Goal: Obtain resource: Download file/media

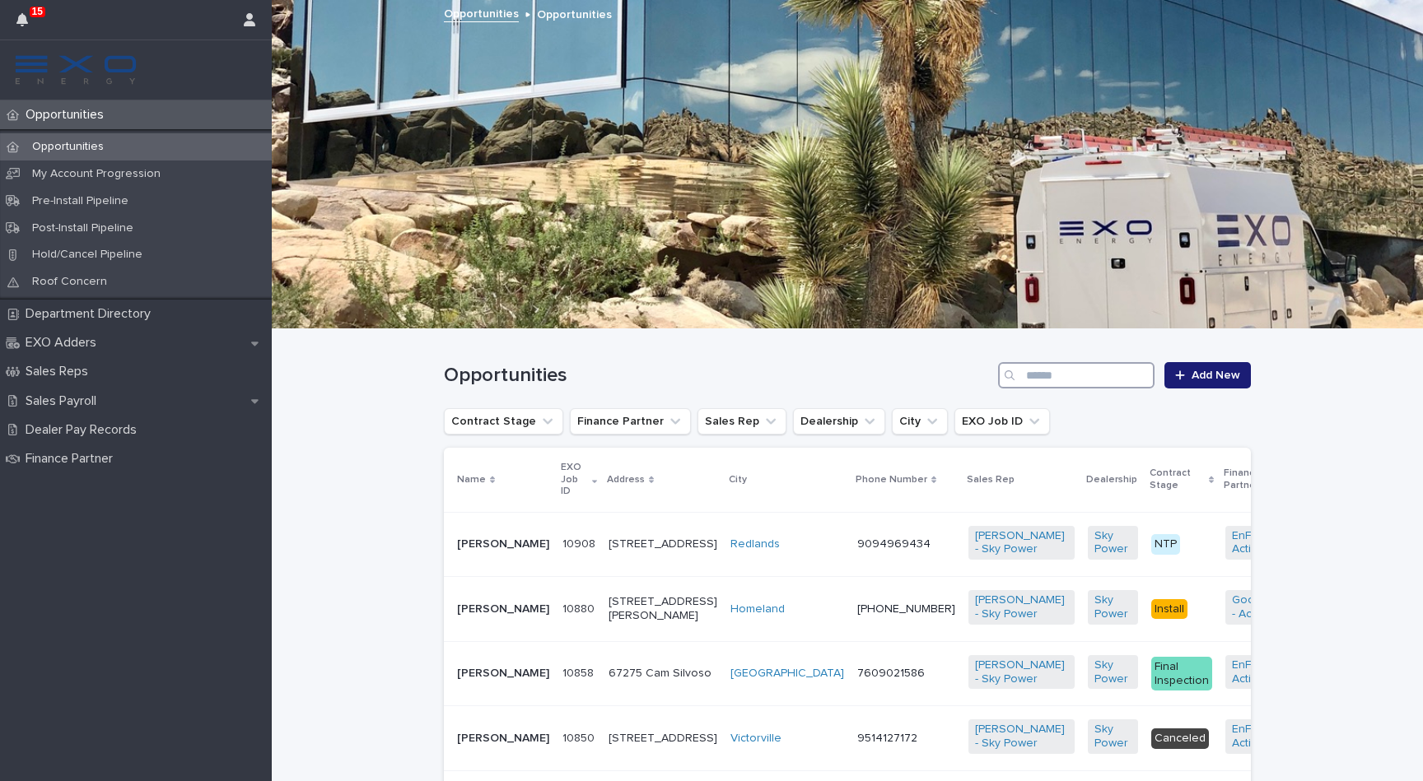
click at [1051, 380] on input "Search" at bounding box center [1076, 375] width 156 height 26
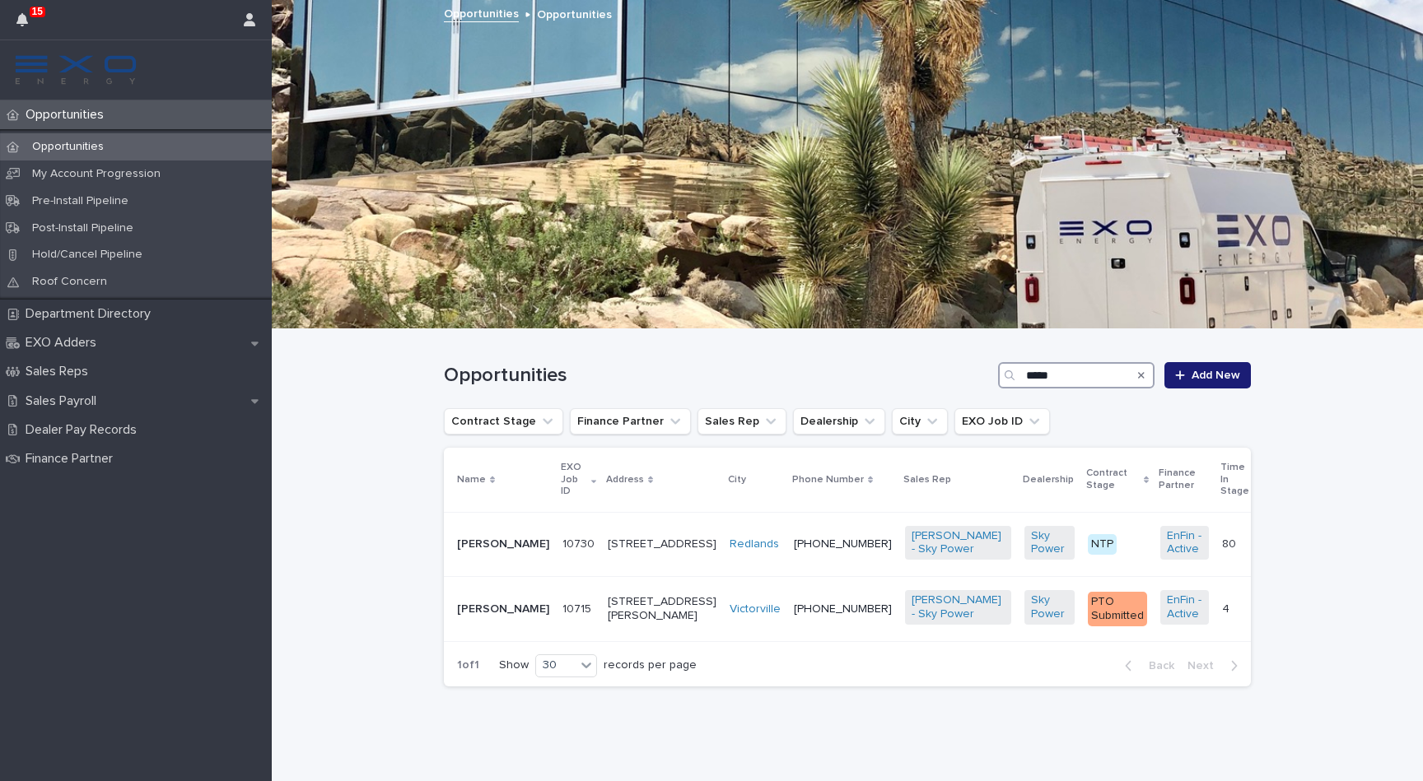
type input "*****"
click at [494, 538] on p "[PERSON_NAME]" at bounding box center [503, 545] width 92 height 14
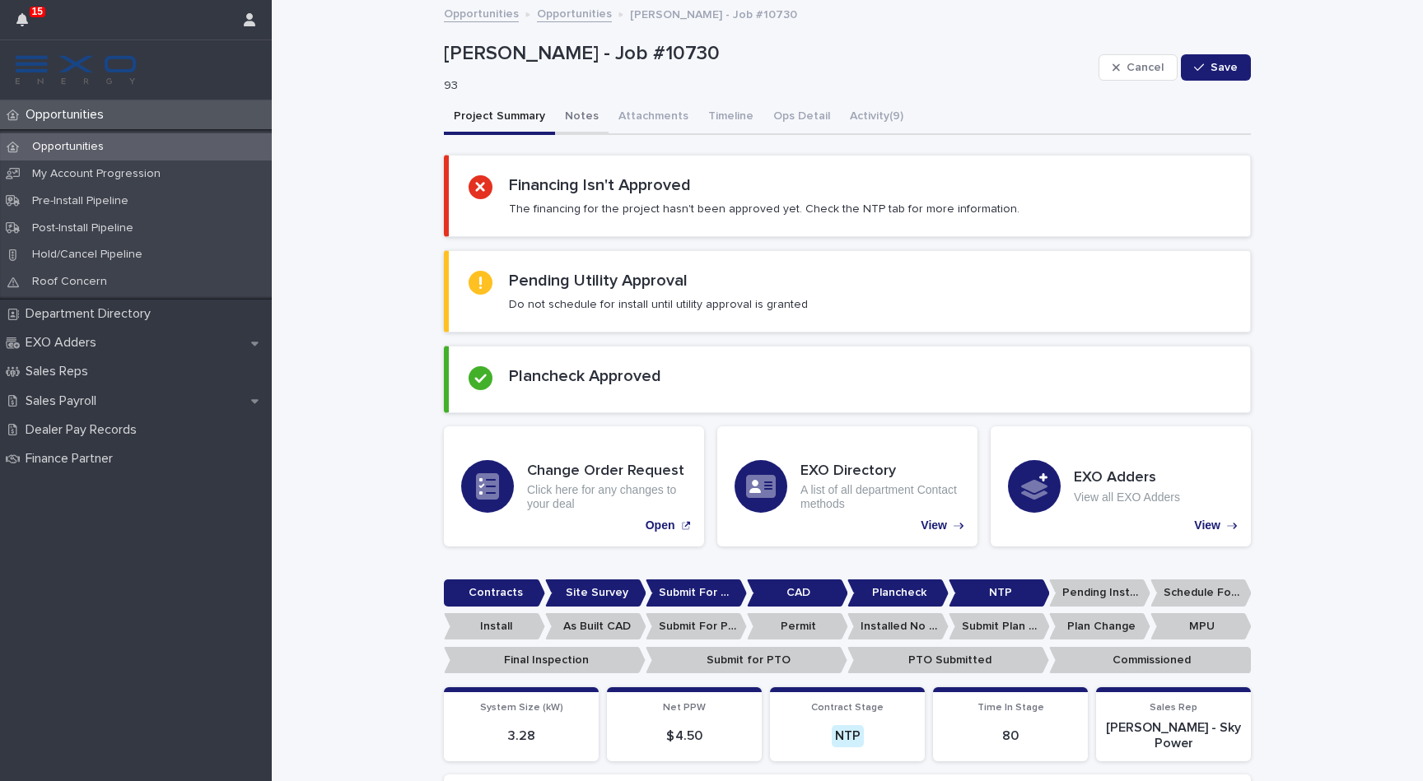
click at [576, 114] on button "Notes" at bounding box center [582, 117] width 54 height 35
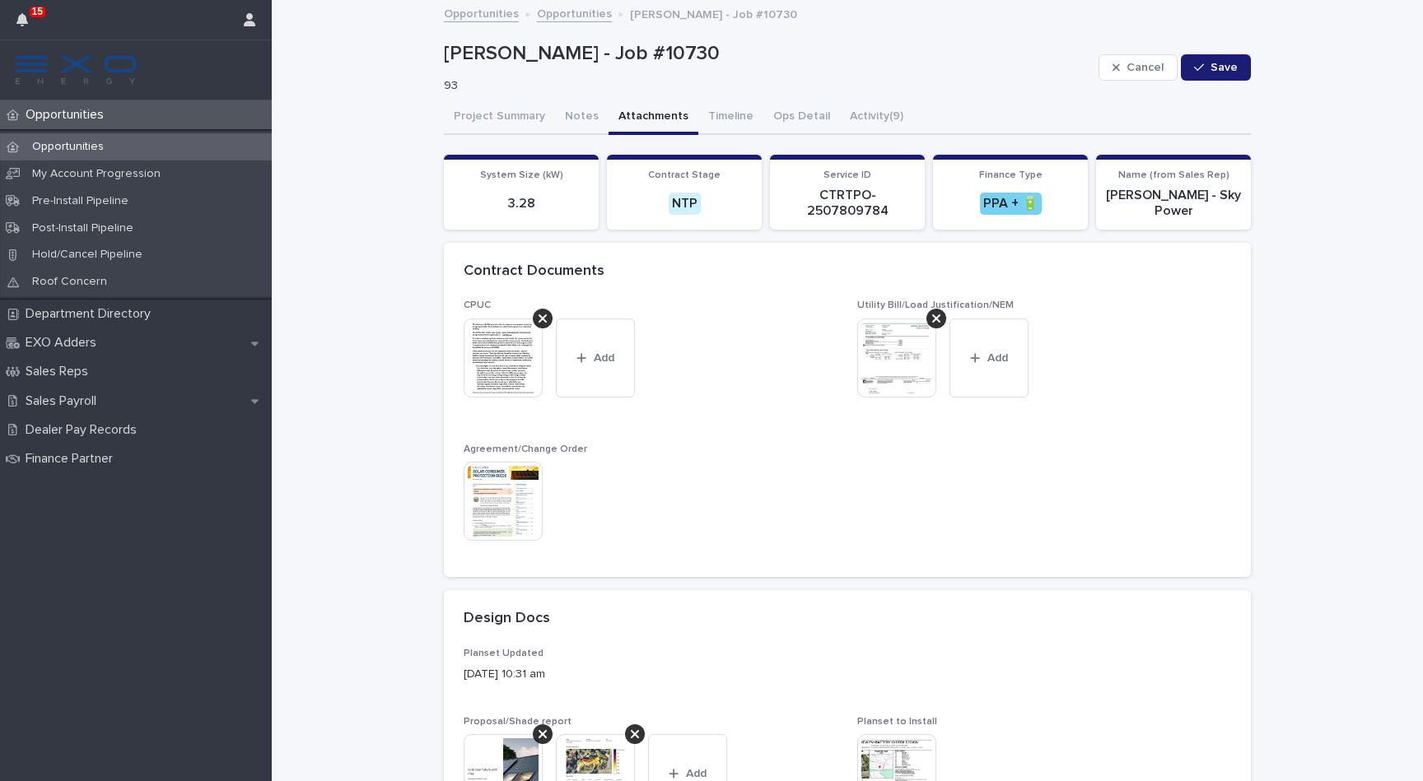
click at [637, 114] on button "Attachments" at bounding box center [653, 117] width 90 height 35
click at [486, 490] on img at bounding box center [502, 501] width 79 height 79
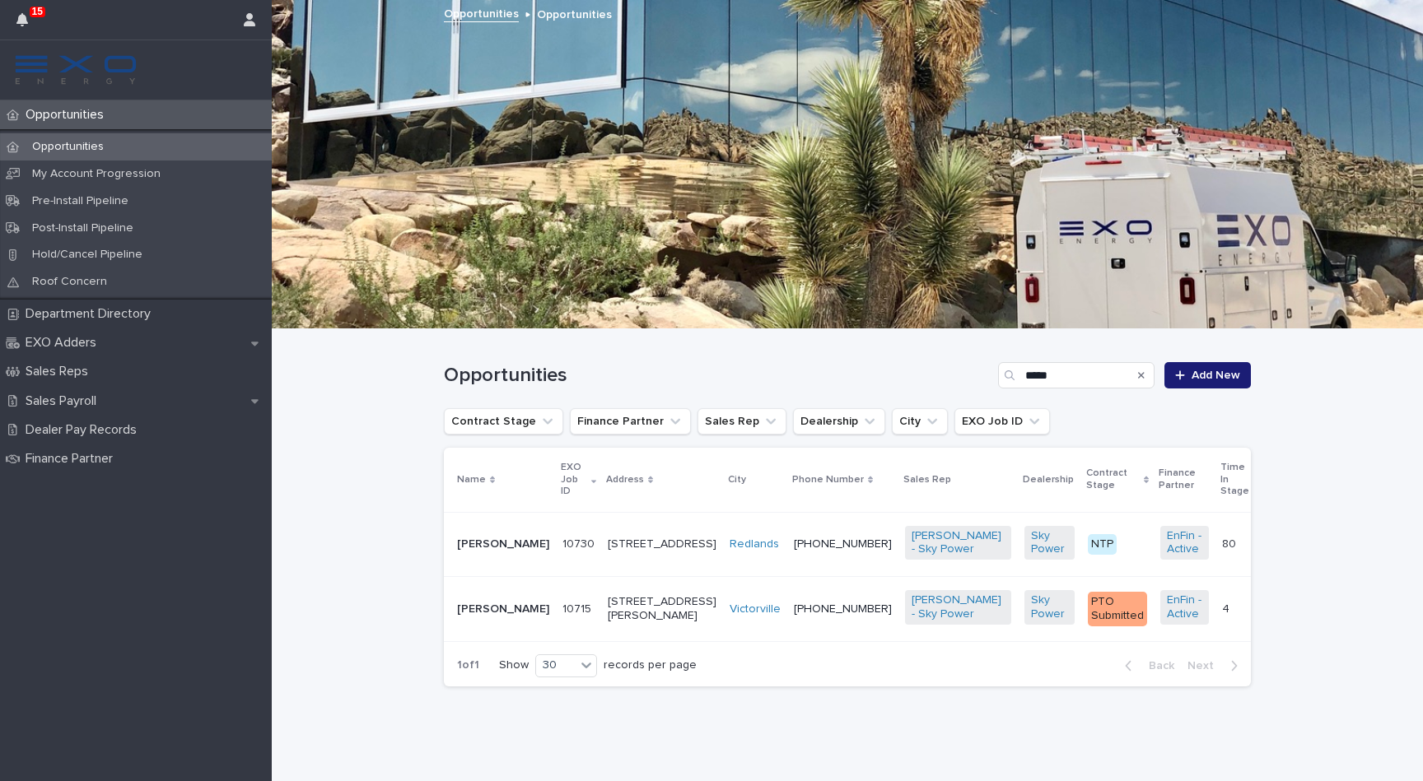
click at [482, 538] on p "[PERSON_NAME]" at bounding box center [503, 545] width 92 height 14
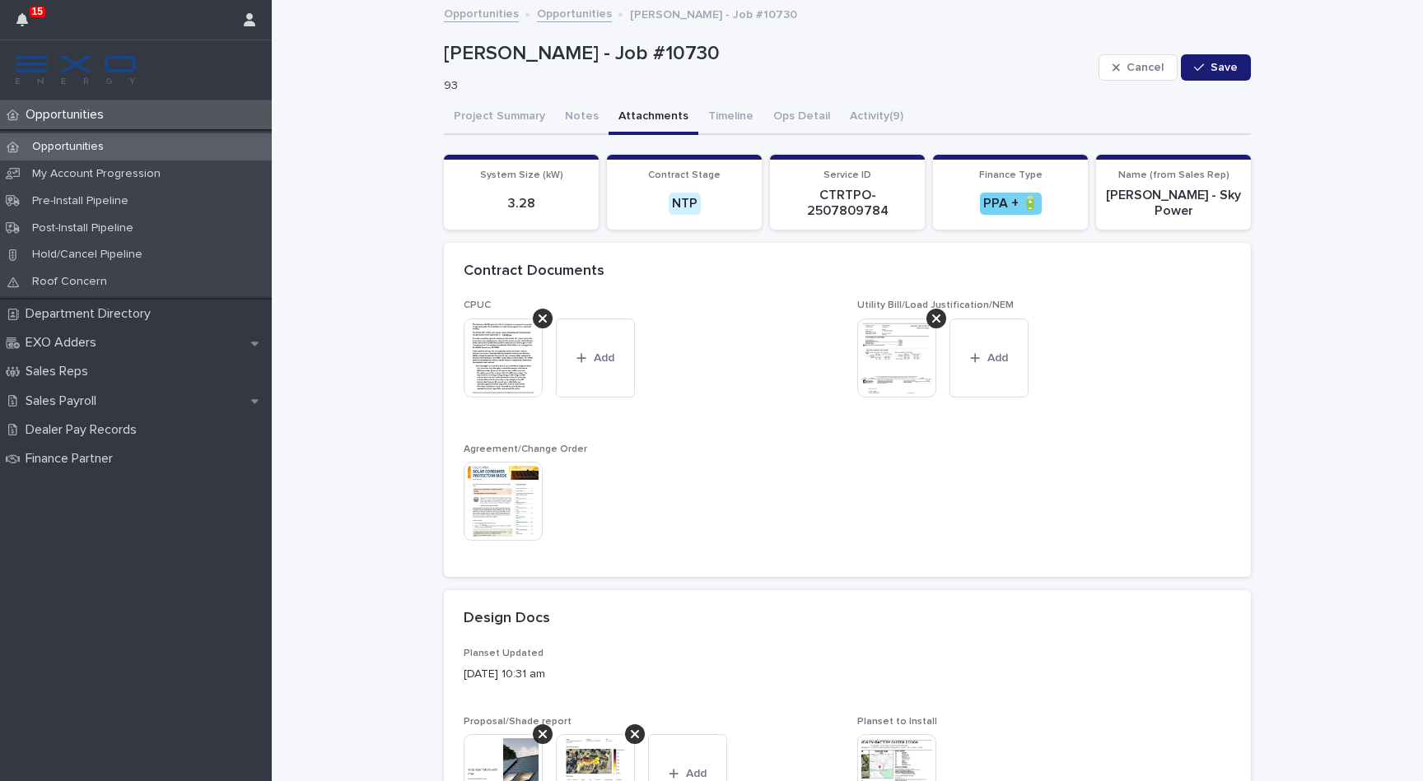
click at [638, 119] on button "Attachments" at bounding box center [653, 117] width 90 height 35
click at [508, 368] on img at bounding box center [502, 358] width 79 height 79
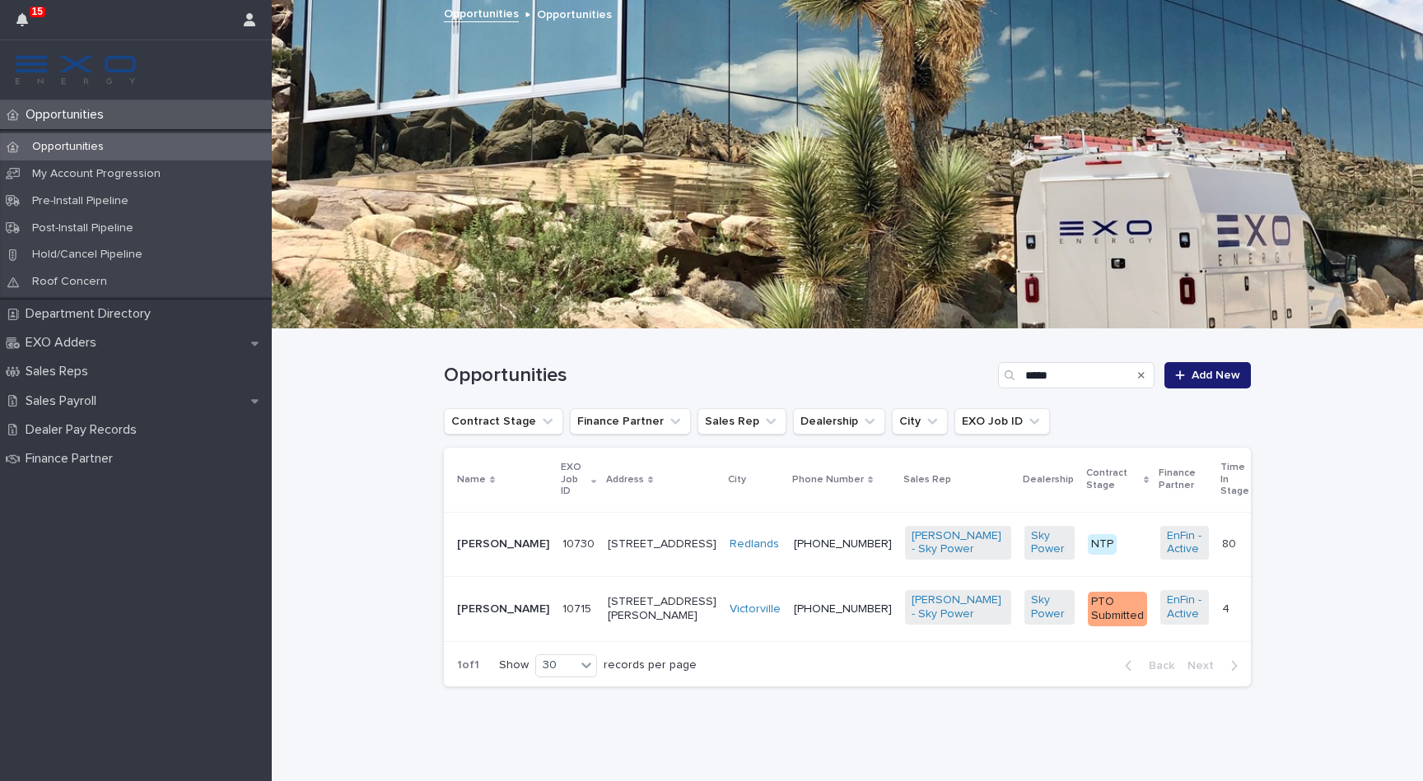
click at [471, 538] on p "[PERSON_NAME]" at bounding box center [503, 545] width 92 height 14
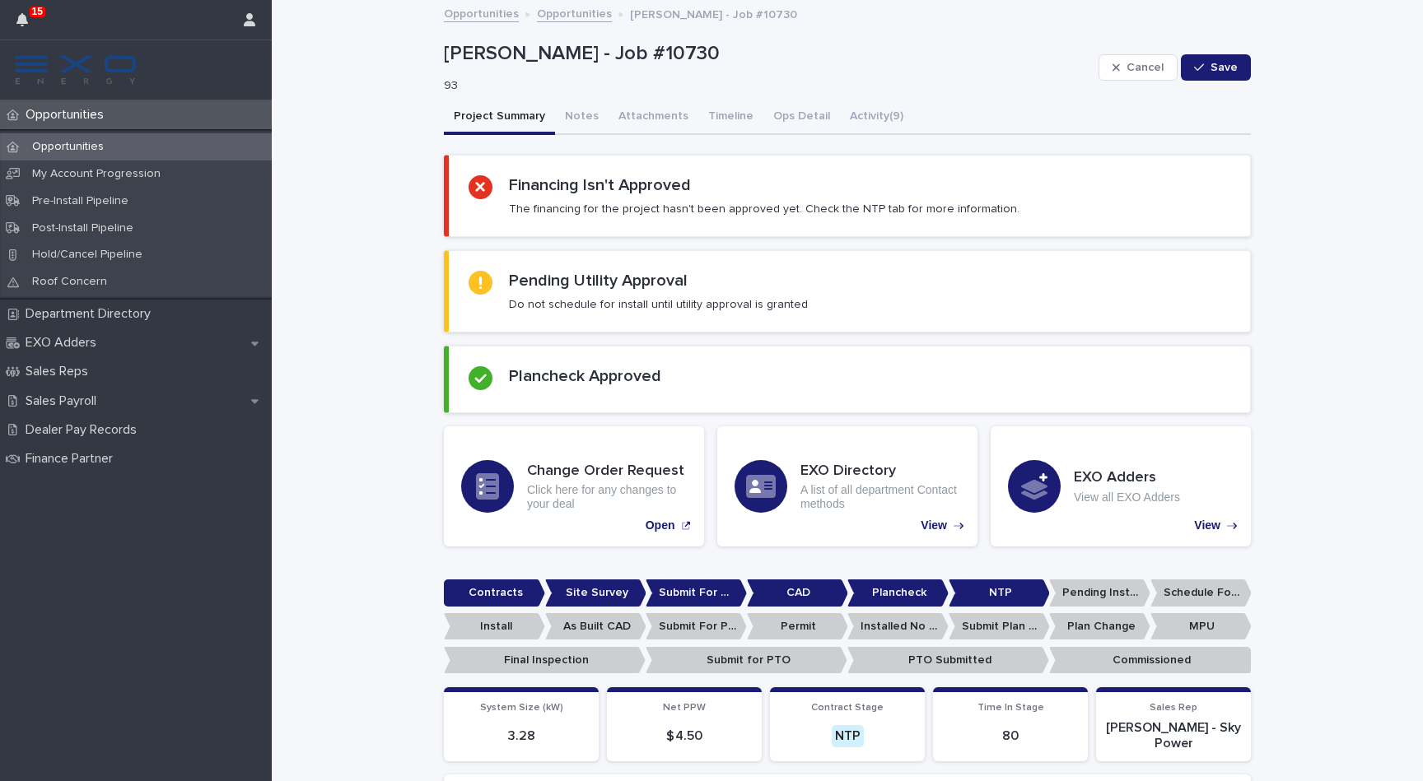
scroll to position [384, 0]
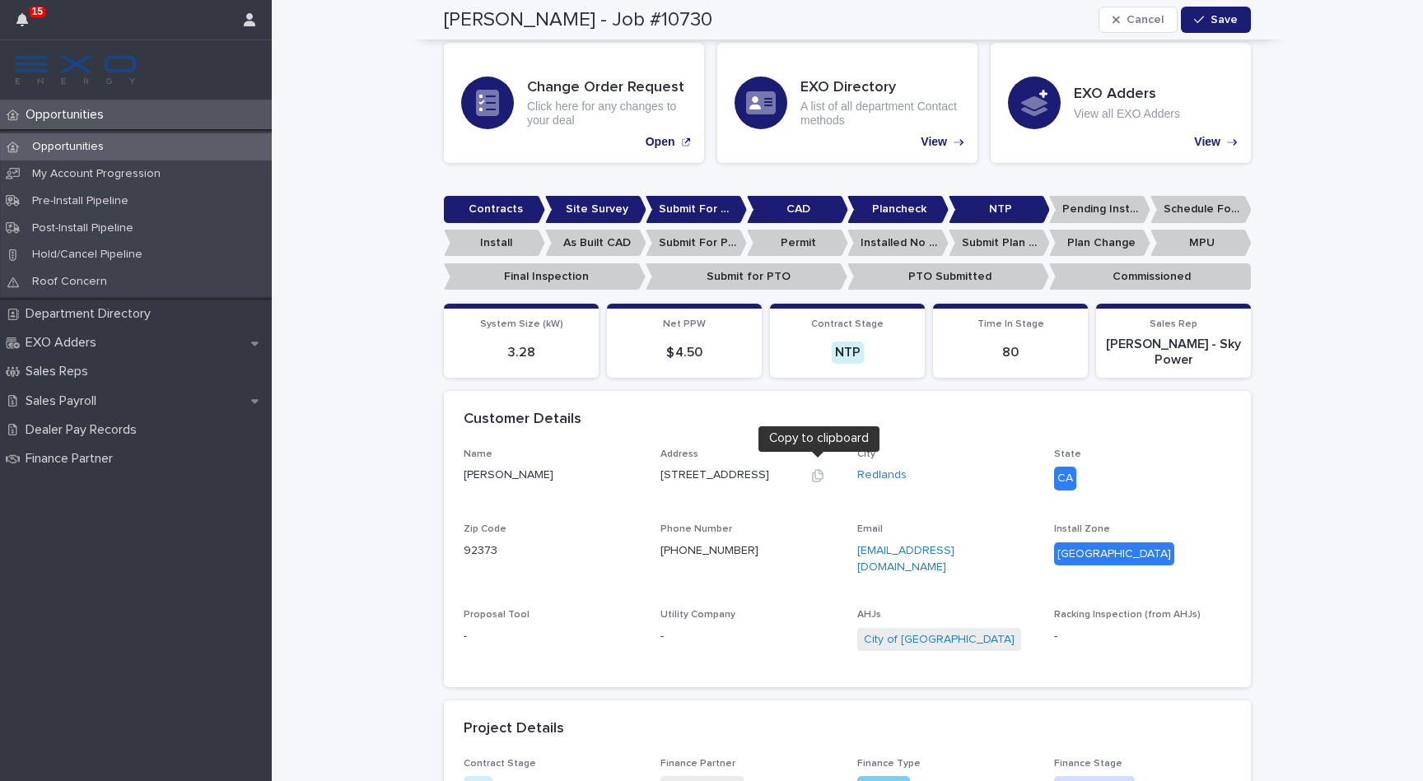
click at [820, 471] on icon "button" at bounding box center [817, 475] width 13 height 13
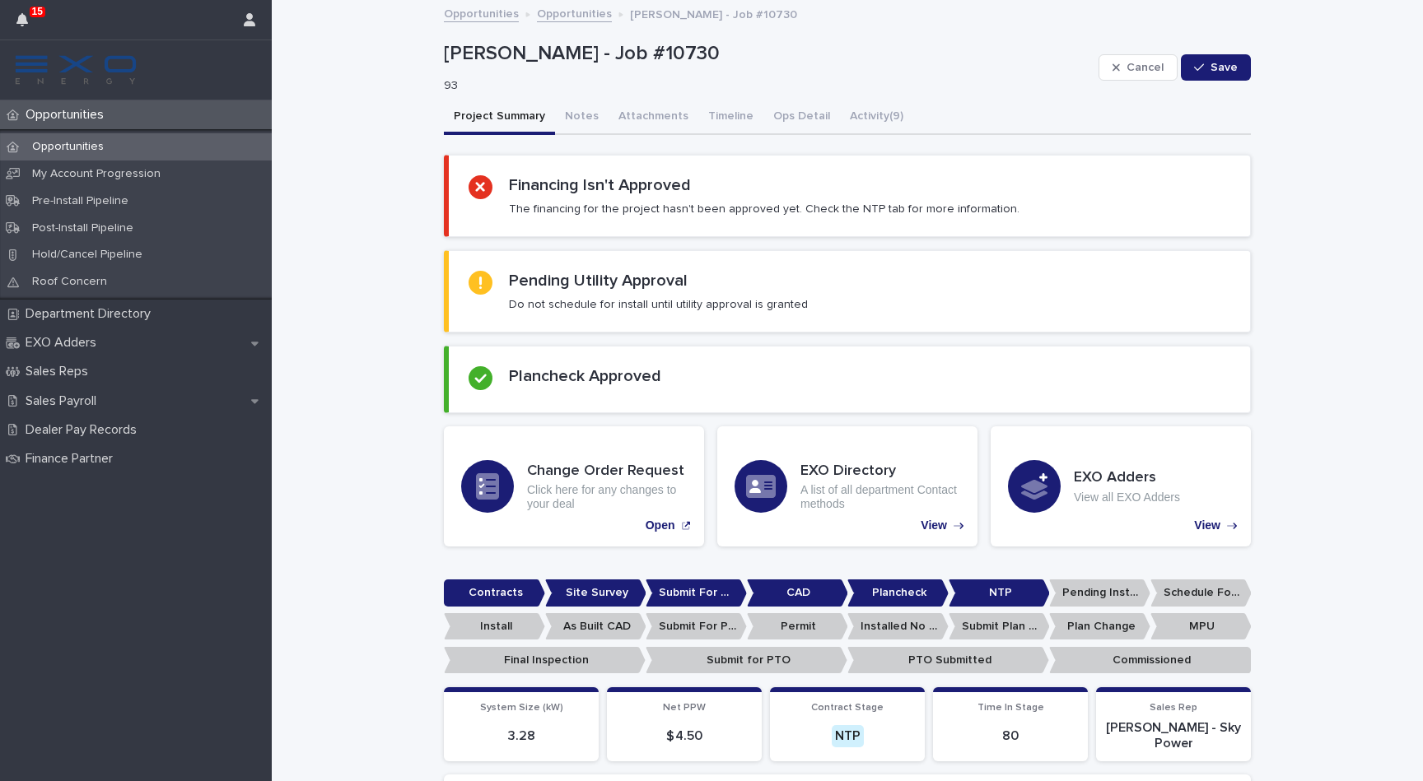
scroll to position [0, 0]
click at [654, 115] on button "Attachments" at bounding box center [653, 117] width 90 height 35
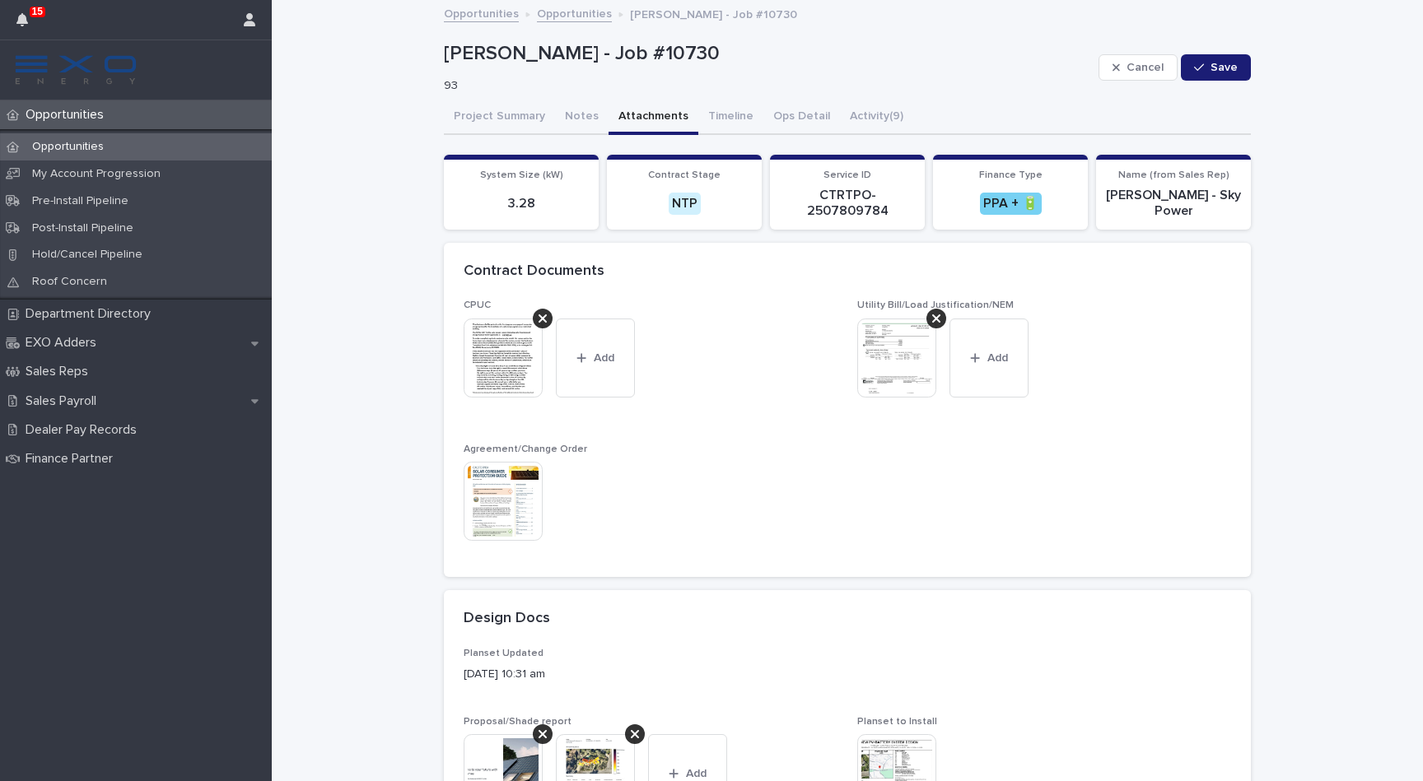
click at [896, 344] on img at bounding box center [896, 358] width 79 height 79
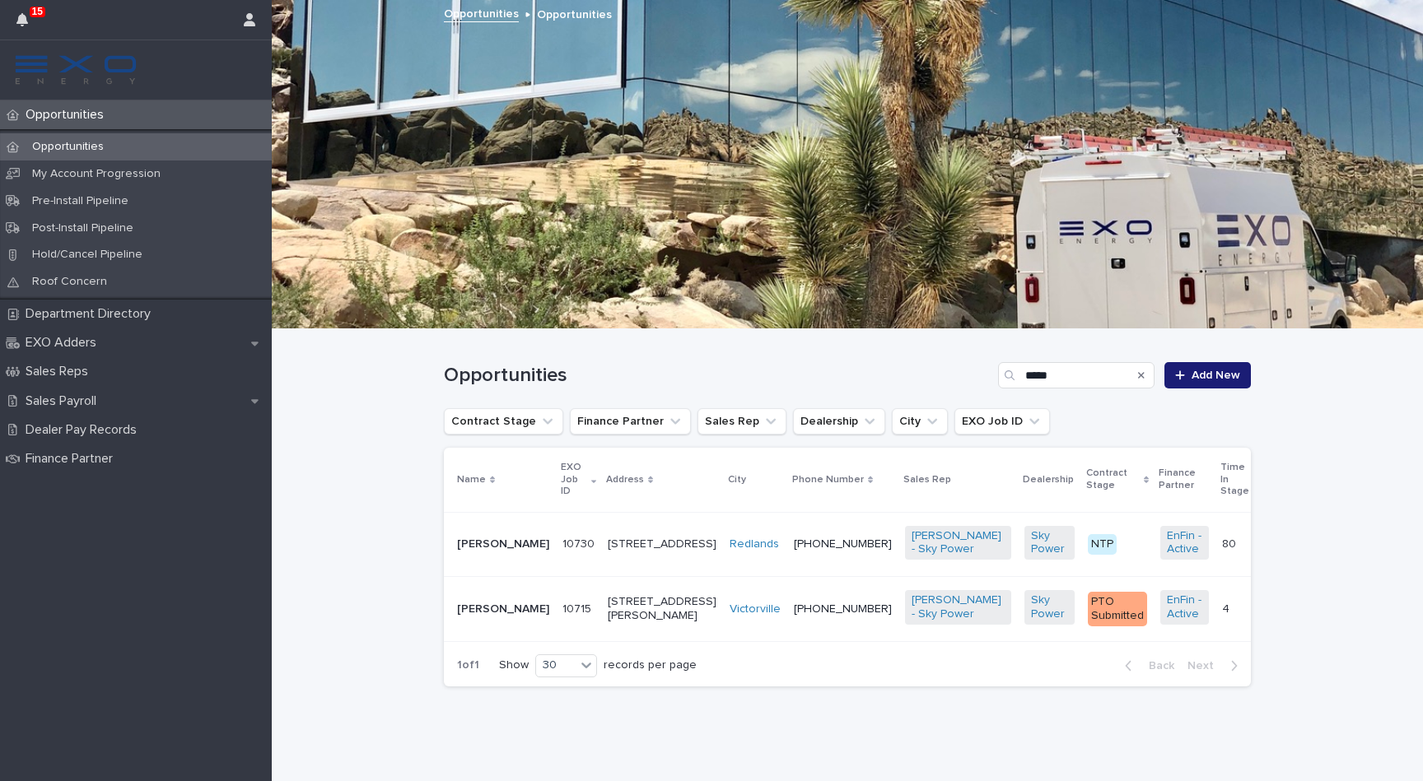
click at [469, 538] on p "[PERSON_NAME]" at bounding box center [503, 545] width 92 height 14
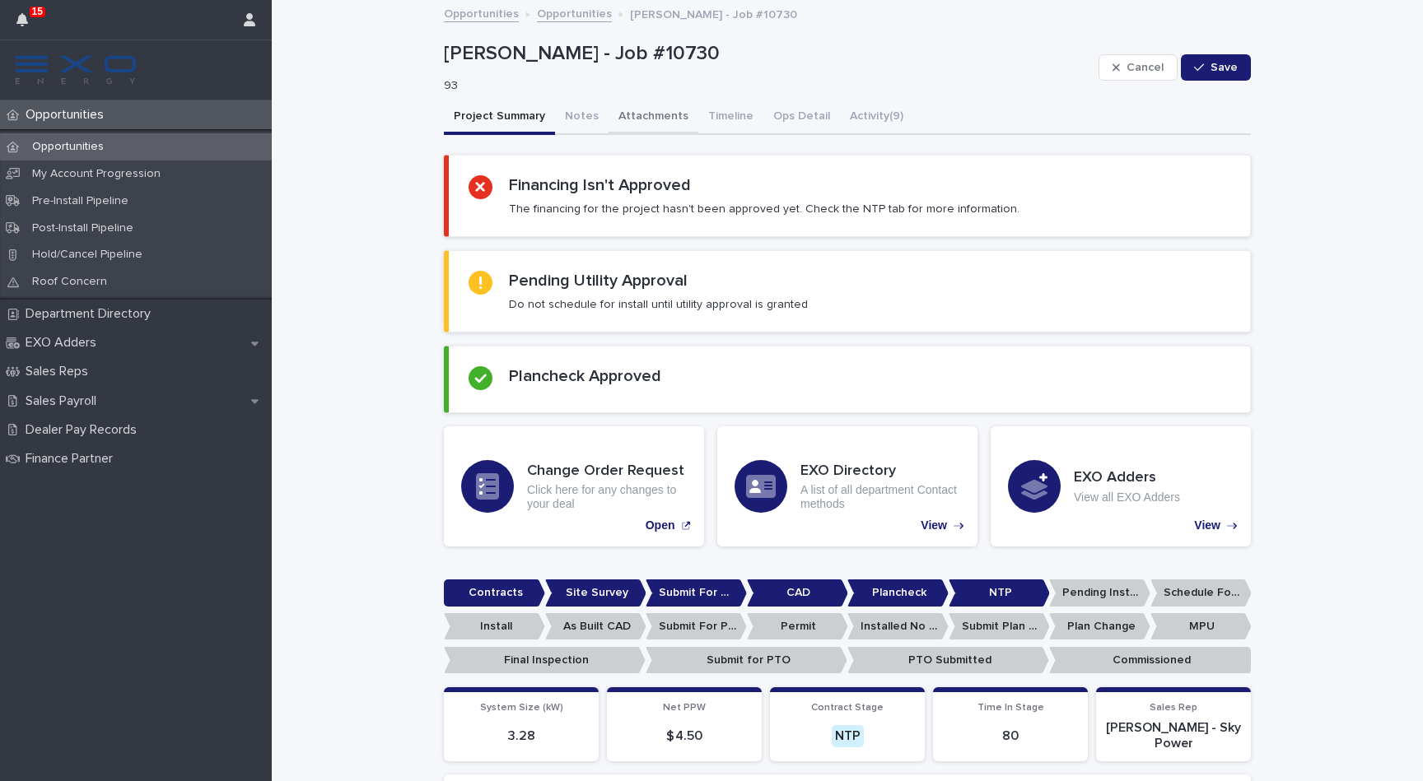
click at [639, 120] on button "Attachments" at bounding box center [653, 117] width 90 height 35
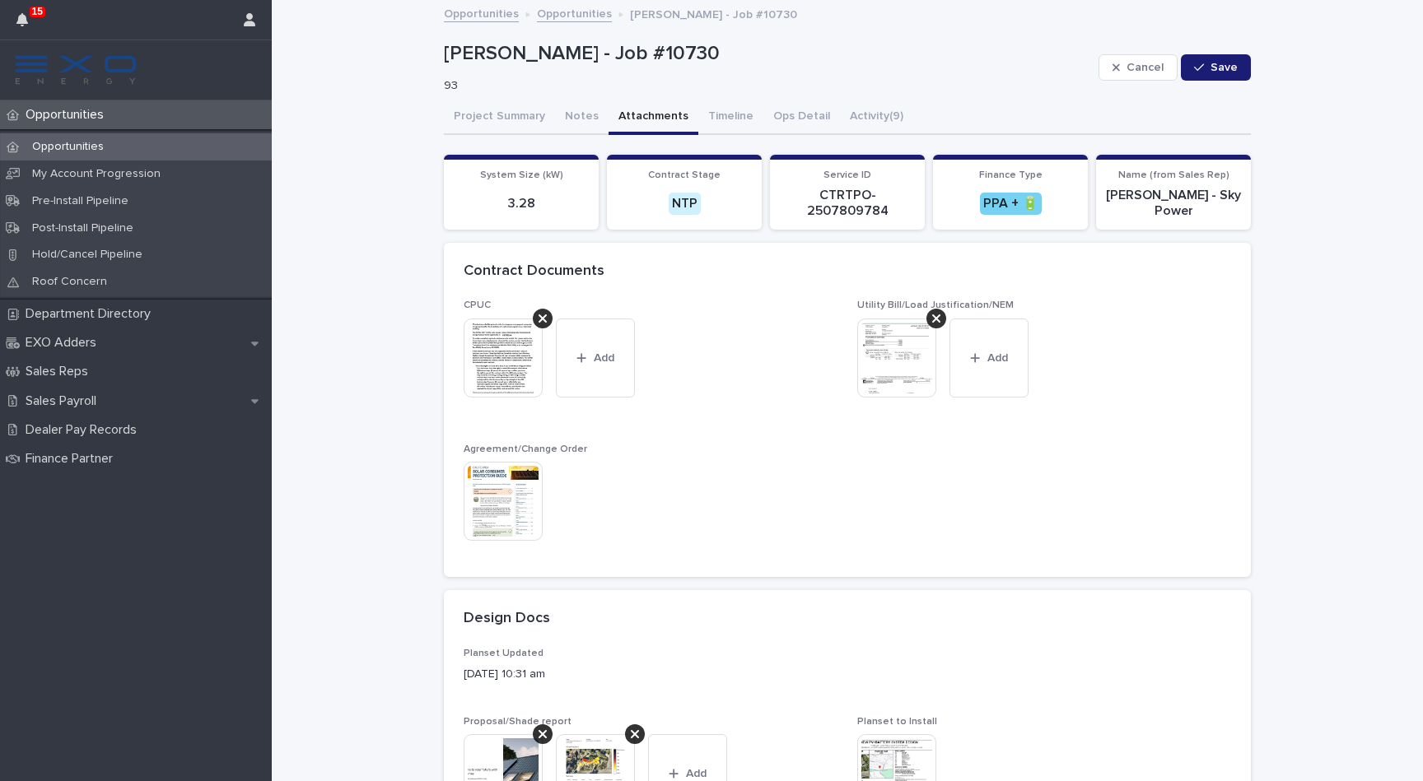
click at [897, 356] on img at bounding box center [896, 358] width 79 height 79
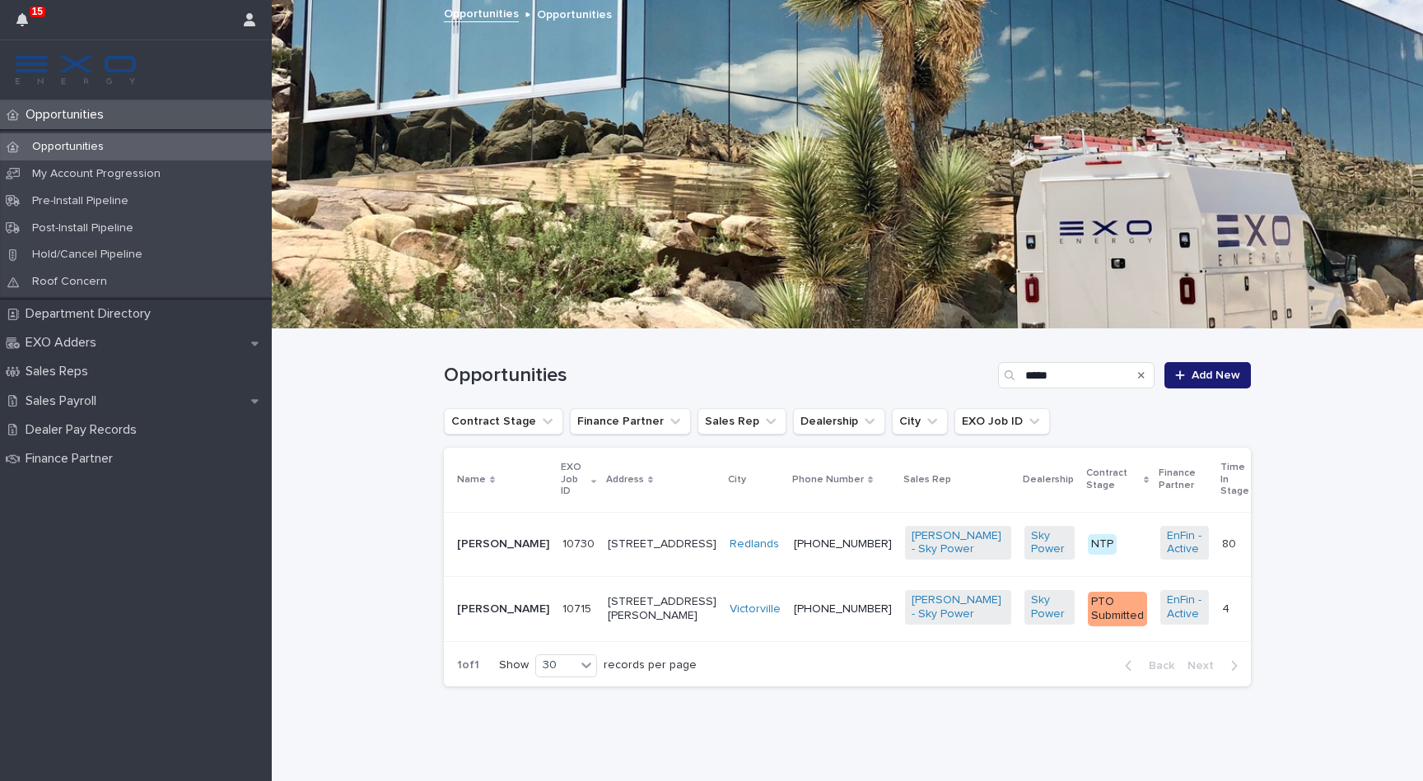
click at [480, 538] on p "[PERSON_NAME]" at bounding box center [503, 545] width 92 height 14
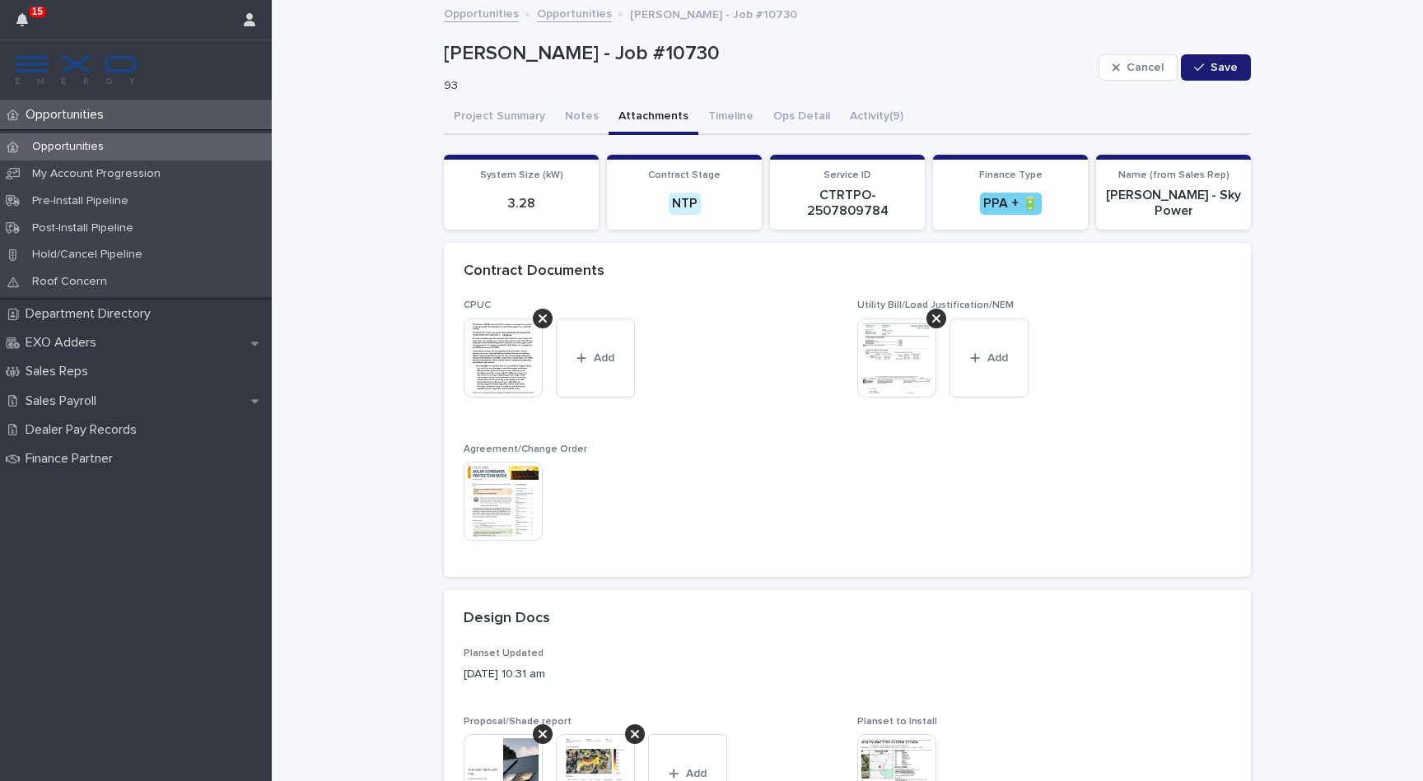
click at [643, 114] on button "Attachments" at bounding box center [653, 117] width 90 height 35
click at [898, 367] on img at bounding box center [896, 358] width 79 height 79
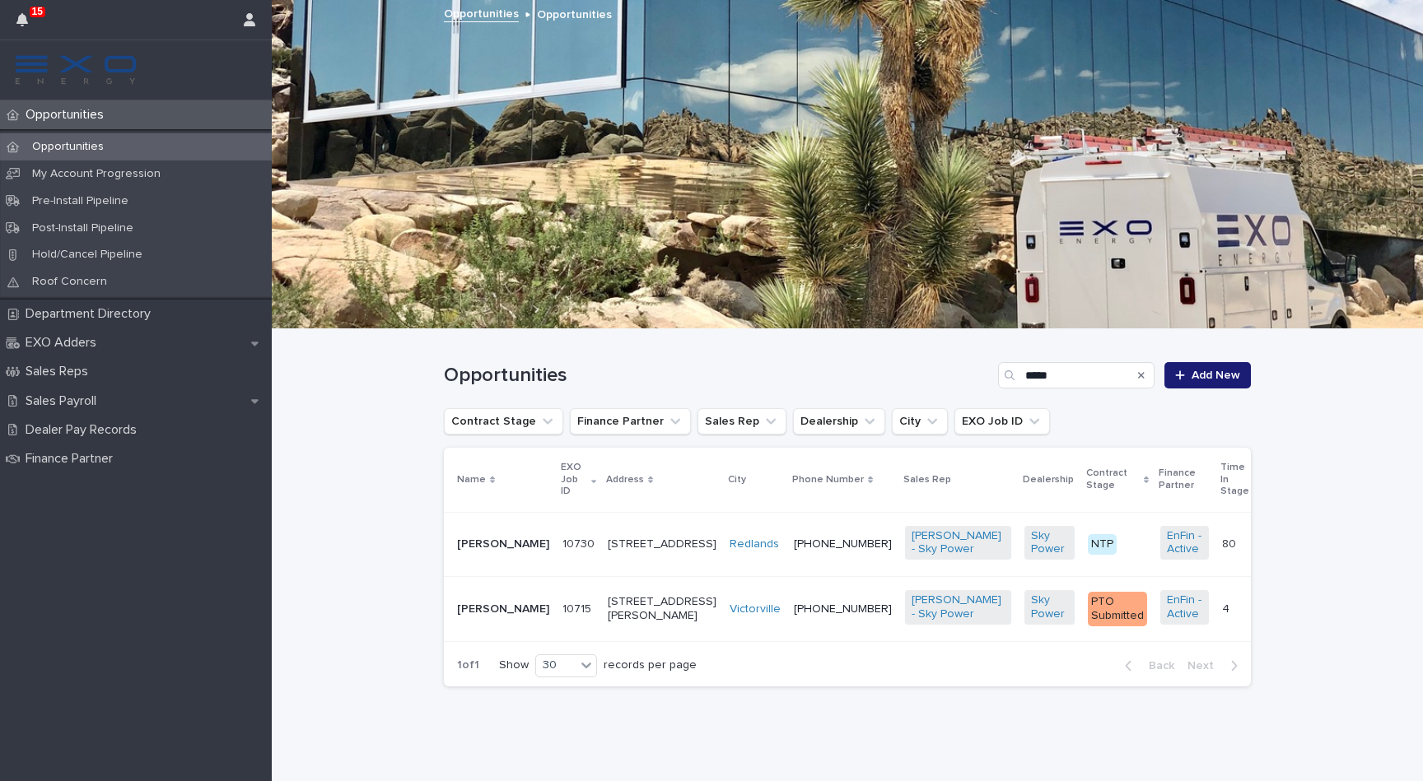
click at [487, 538] on p "[PERSON_NAME]" at bounding box center [503, 545] width 92 height 14
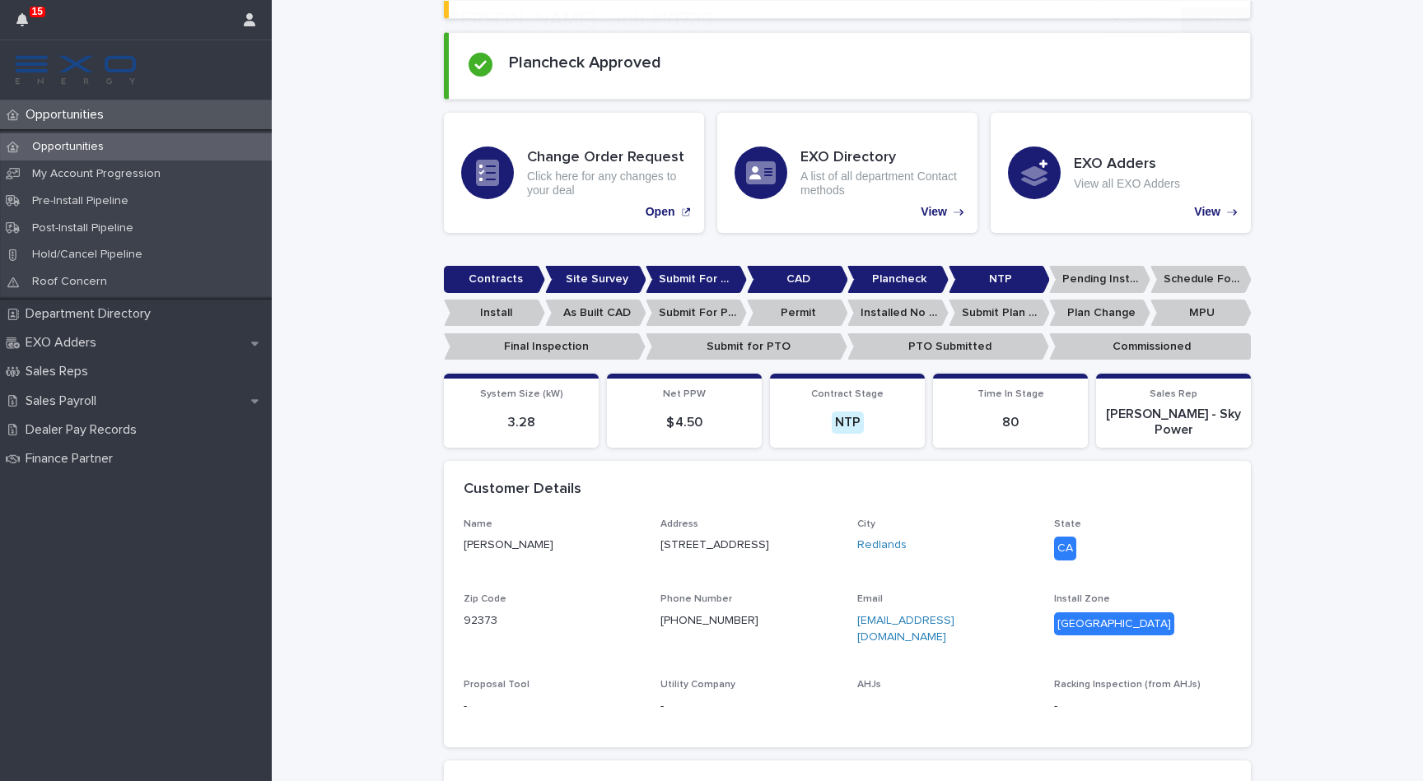
scroll to position [435, 0]
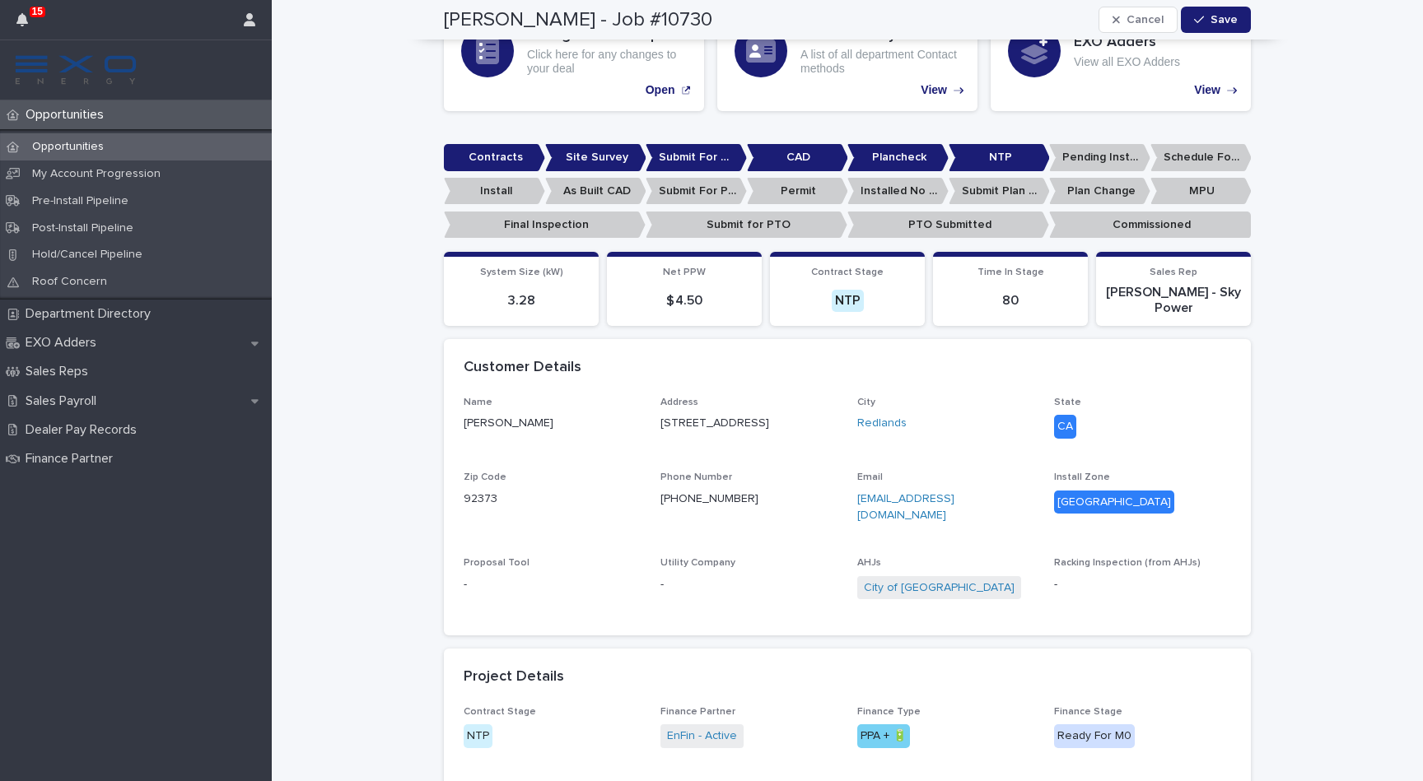
click at [86, 122] on p "Opportunities" at bounding box center [68, 115] width 98 height 16
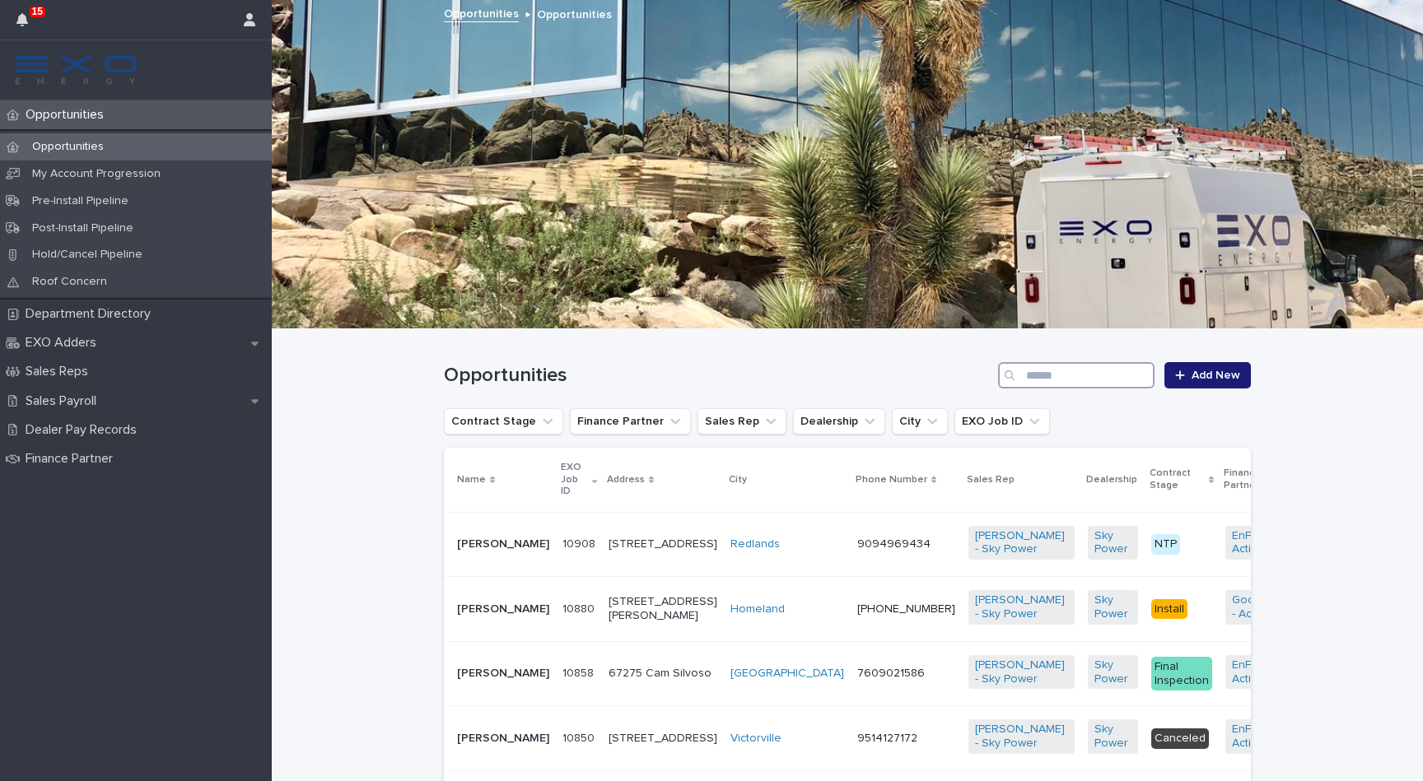
click at [1084, 372] on input "Search" at bounding box center [1076, 375] width 156 height 26
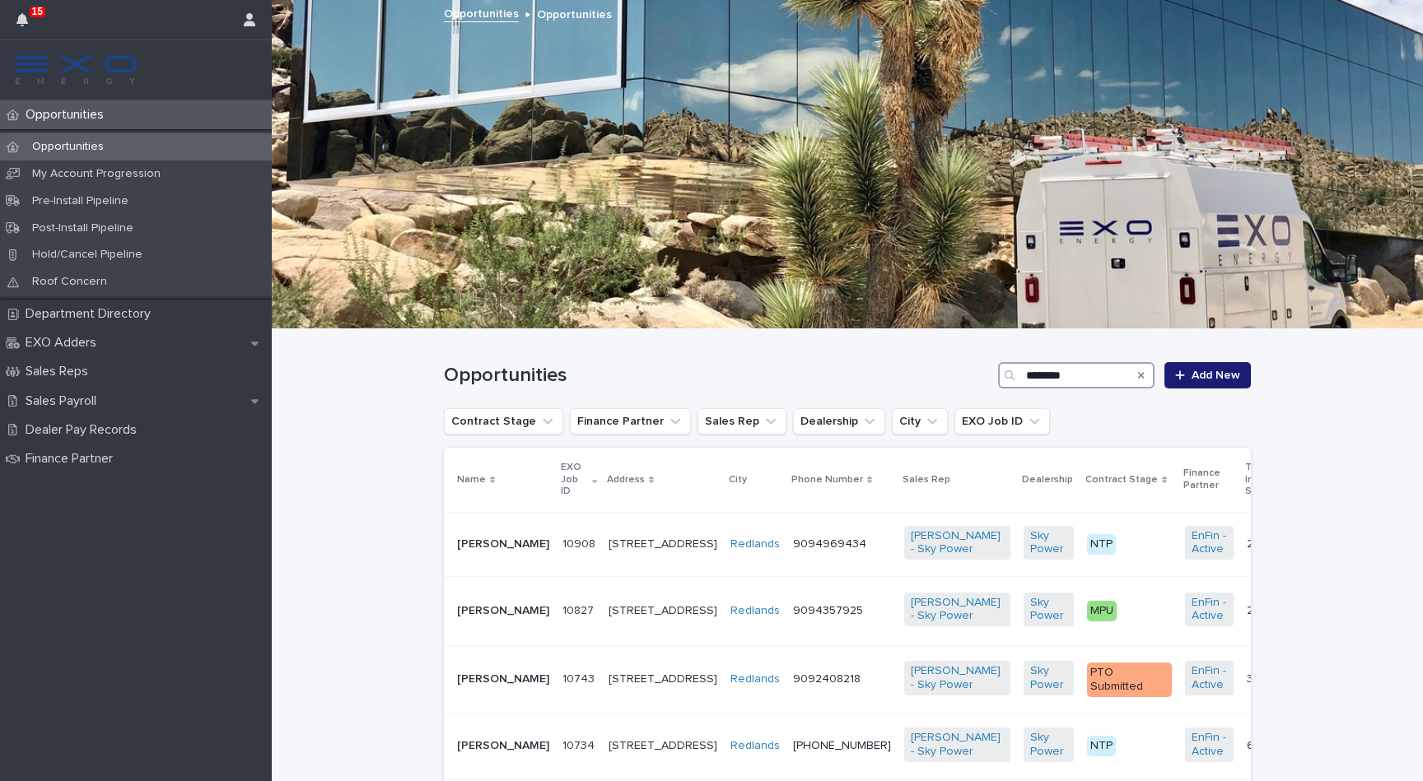
click at [1064, 368] on input "********" at bounding box center [1076, 375] width 156 height 26
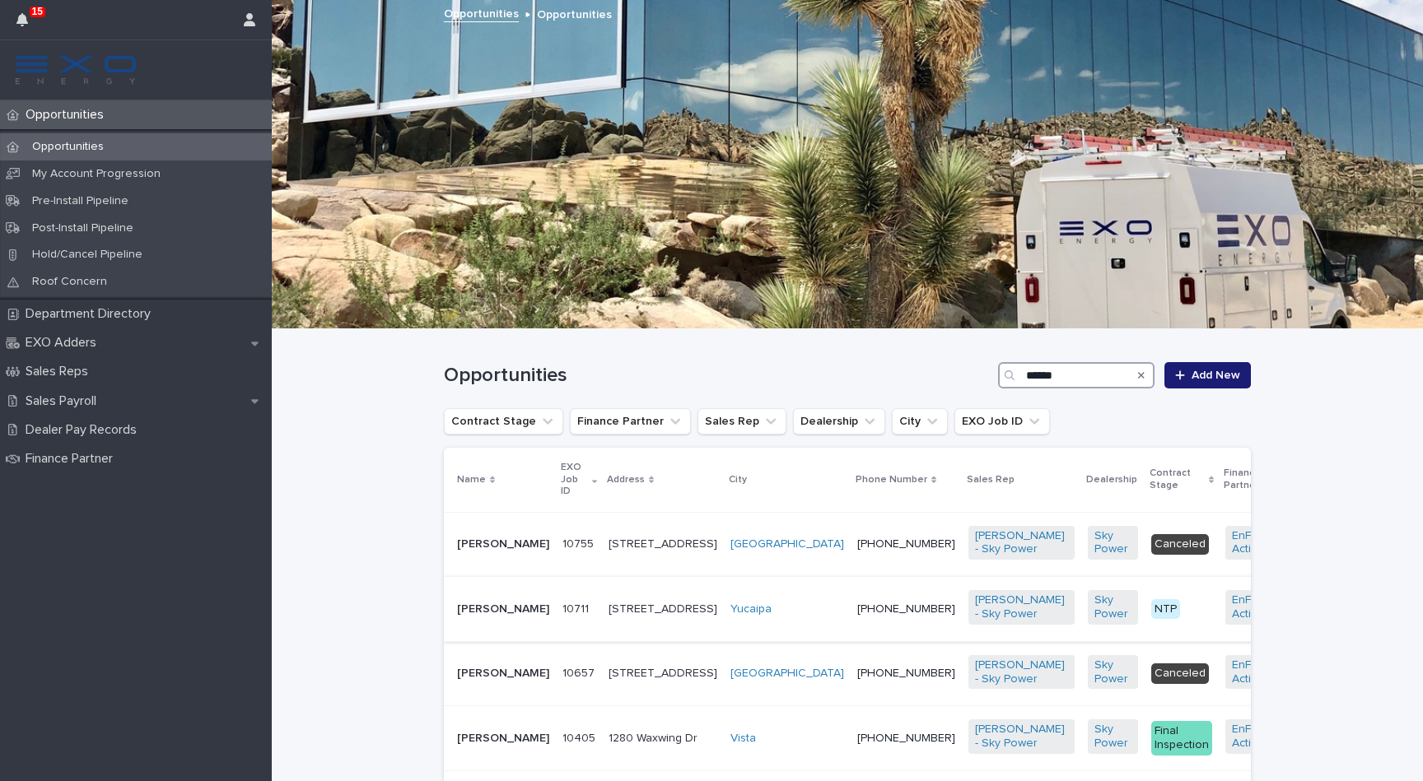
type input "******"
click at [620, 603] on p "[STREET_ADDRESS]" at bounding box center [662, 610] width 109 height 14
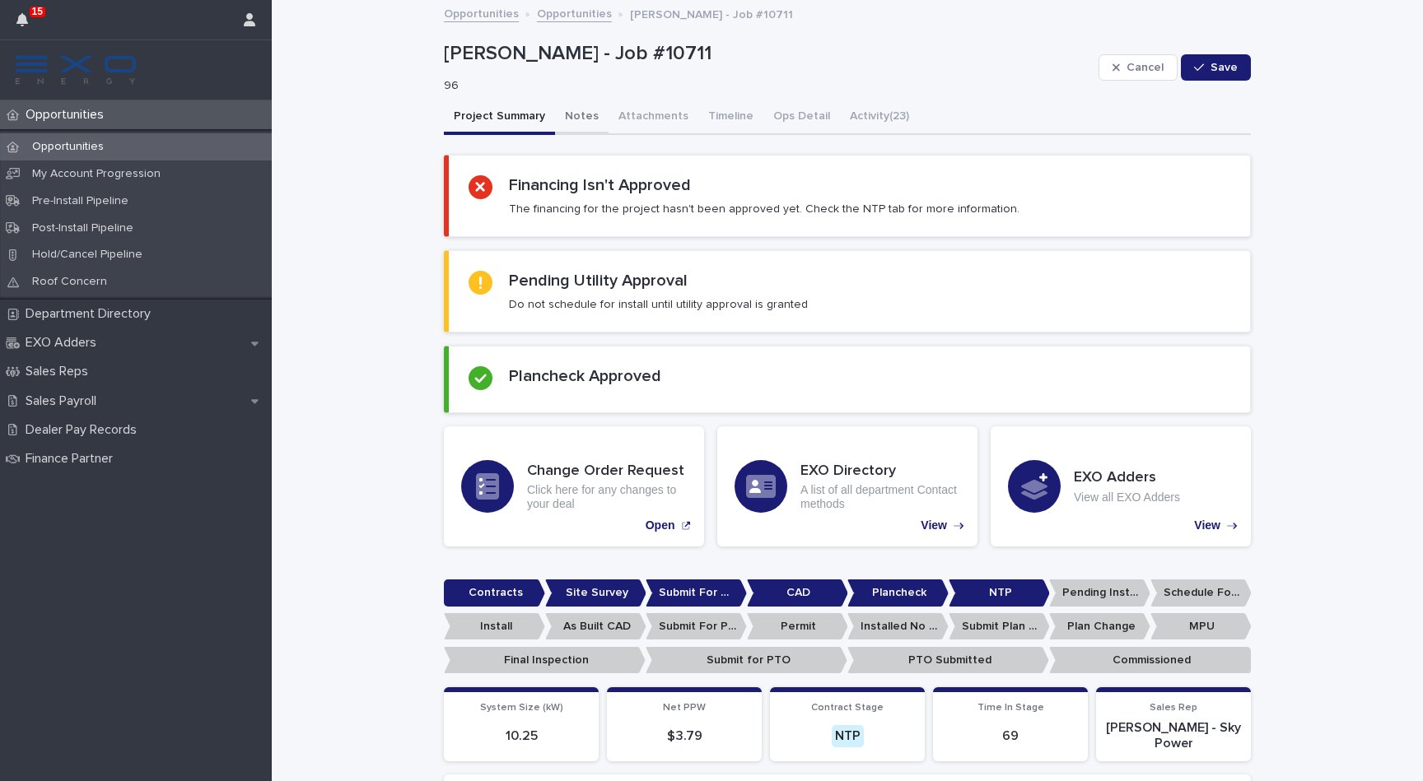
click at [591, 114] on button "Notes" at bounding box center [582, 117] width 54 height 35
click at [477, 122] on button "Project Summary" at bounding box center [499, 117] width 111 height 35
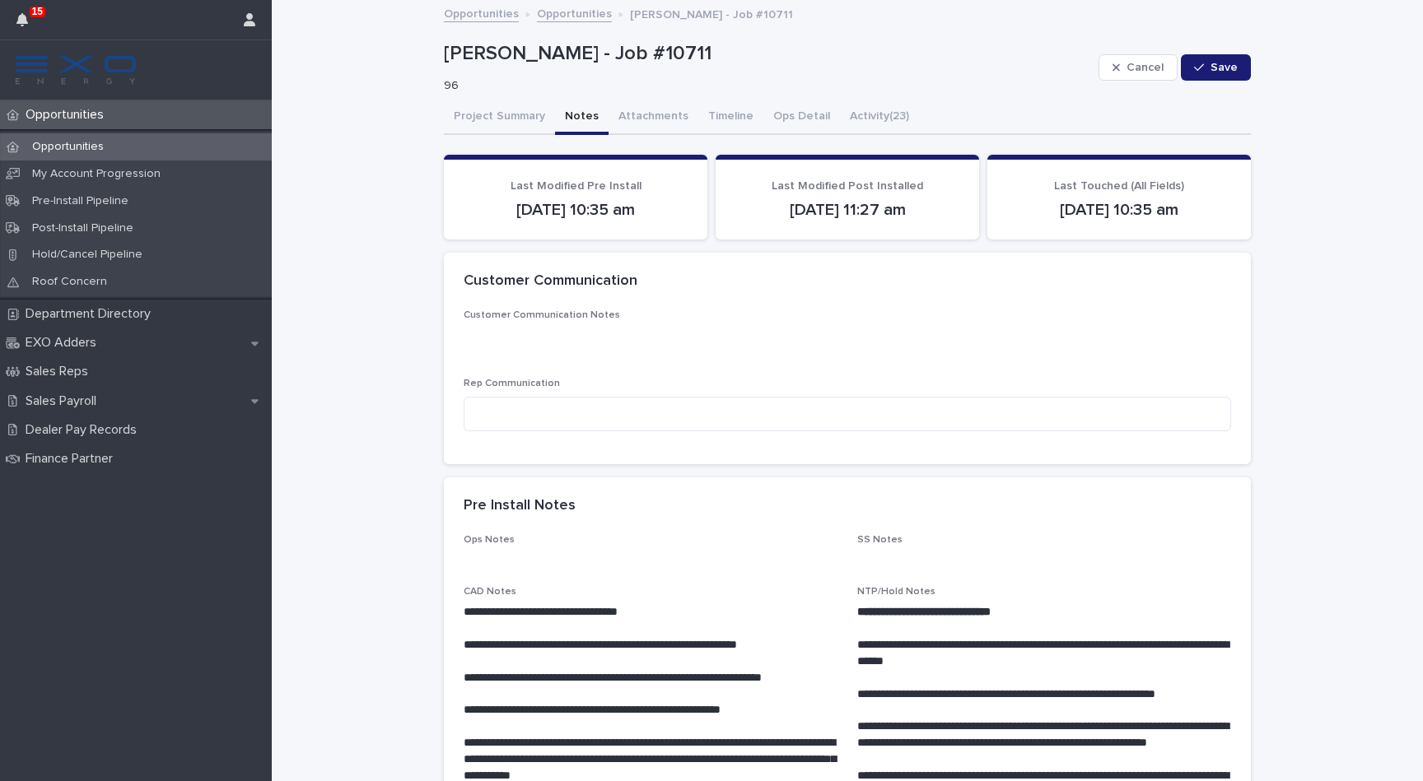
click at [573, 120] on button "Notes" at bounding box center [582, 117] width 54 height 35
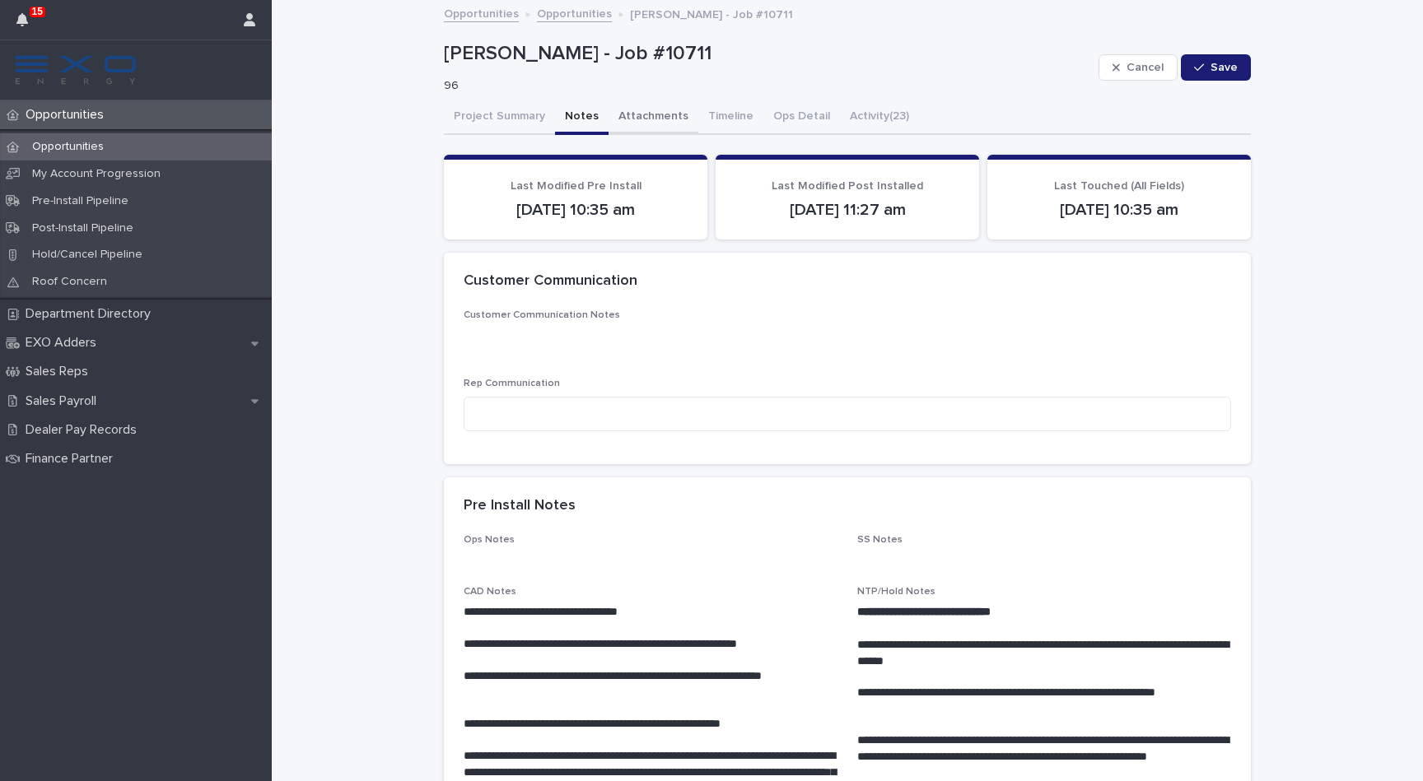
click at [627, 109] on button "Attachments" at bounding box center [653, 117] width 90 height 35
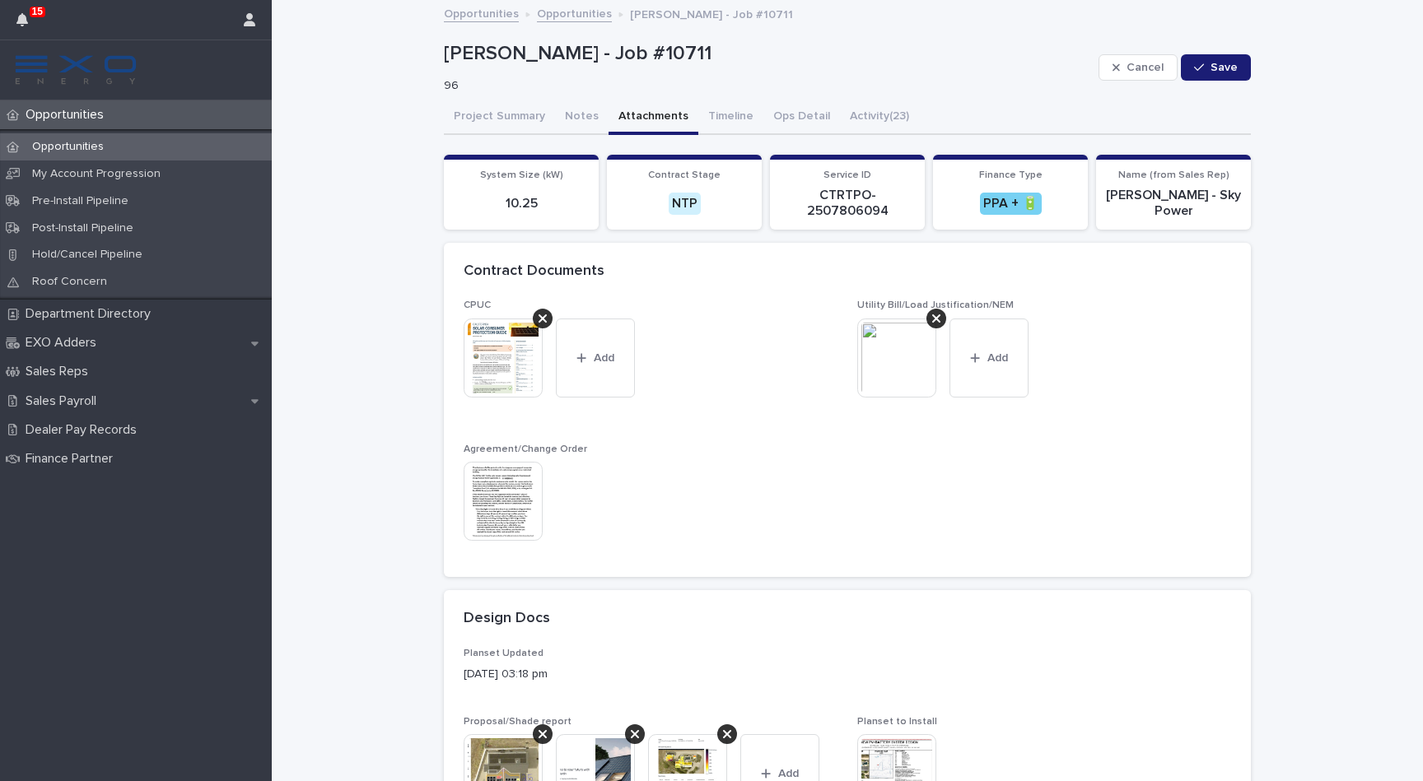
click at [887, 361] on img at bounding box center [896, 358] width 79 height 79
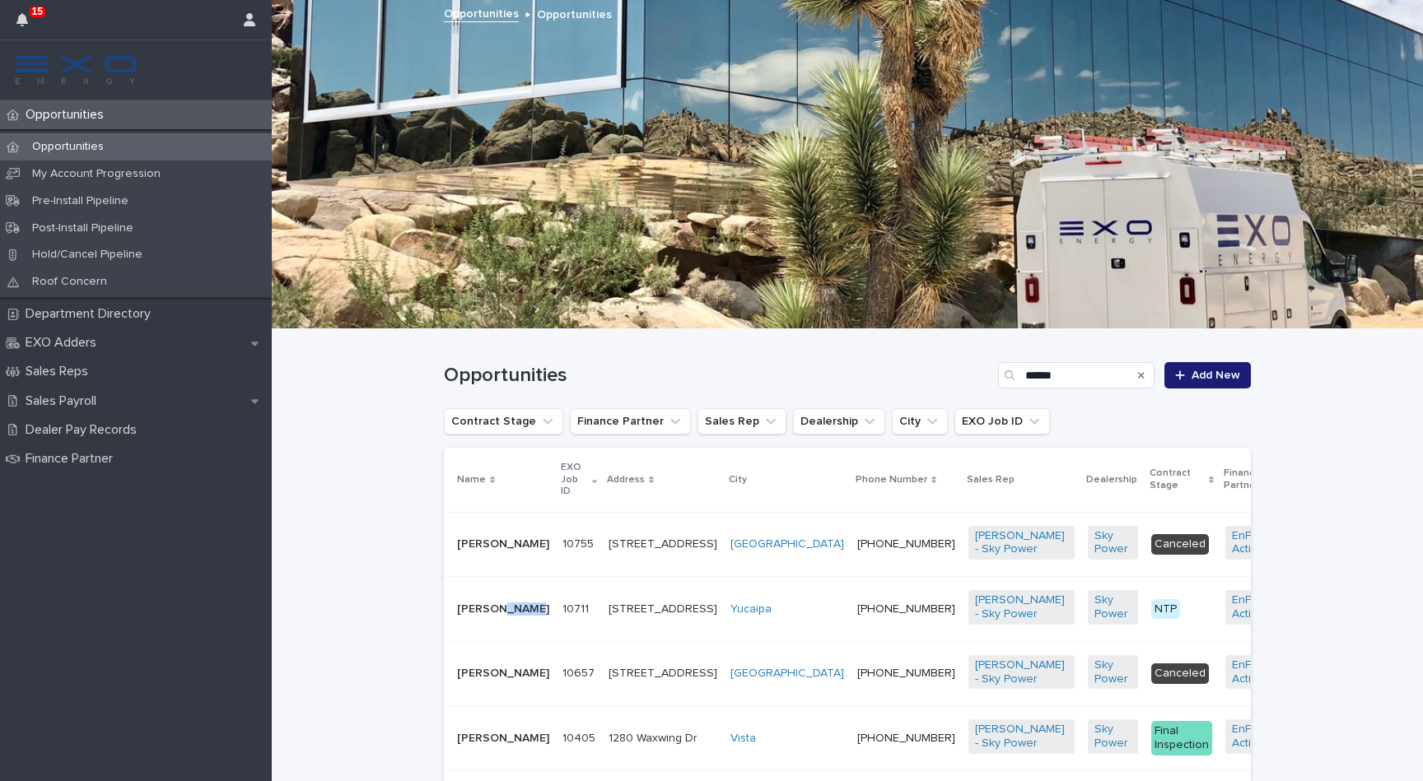
click at [482, 603] on p "[PERSON_NAME]" at bounding box center [503, 610] width 92 height 14
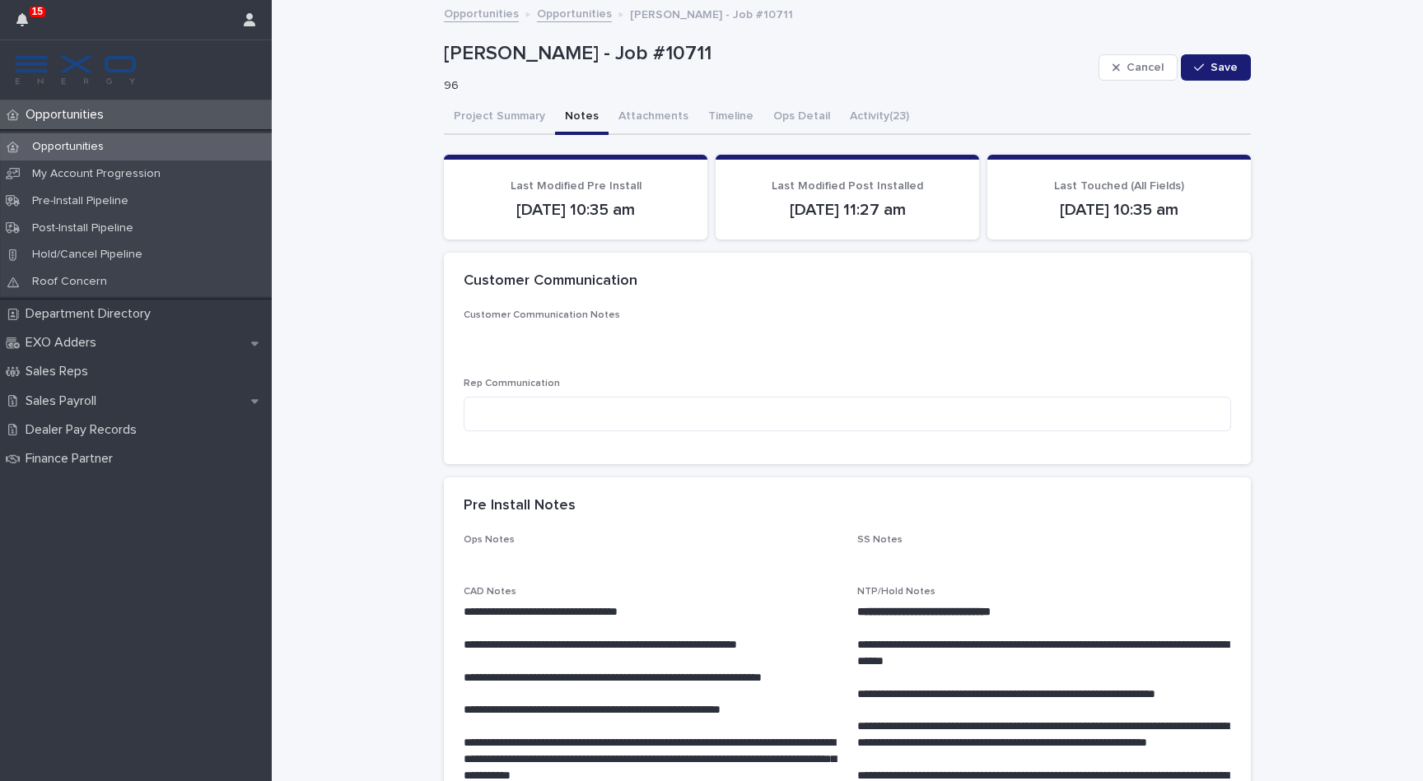
click at [562, 114] on button "Notes" at bounding box center [582, 117] width 54 height 35
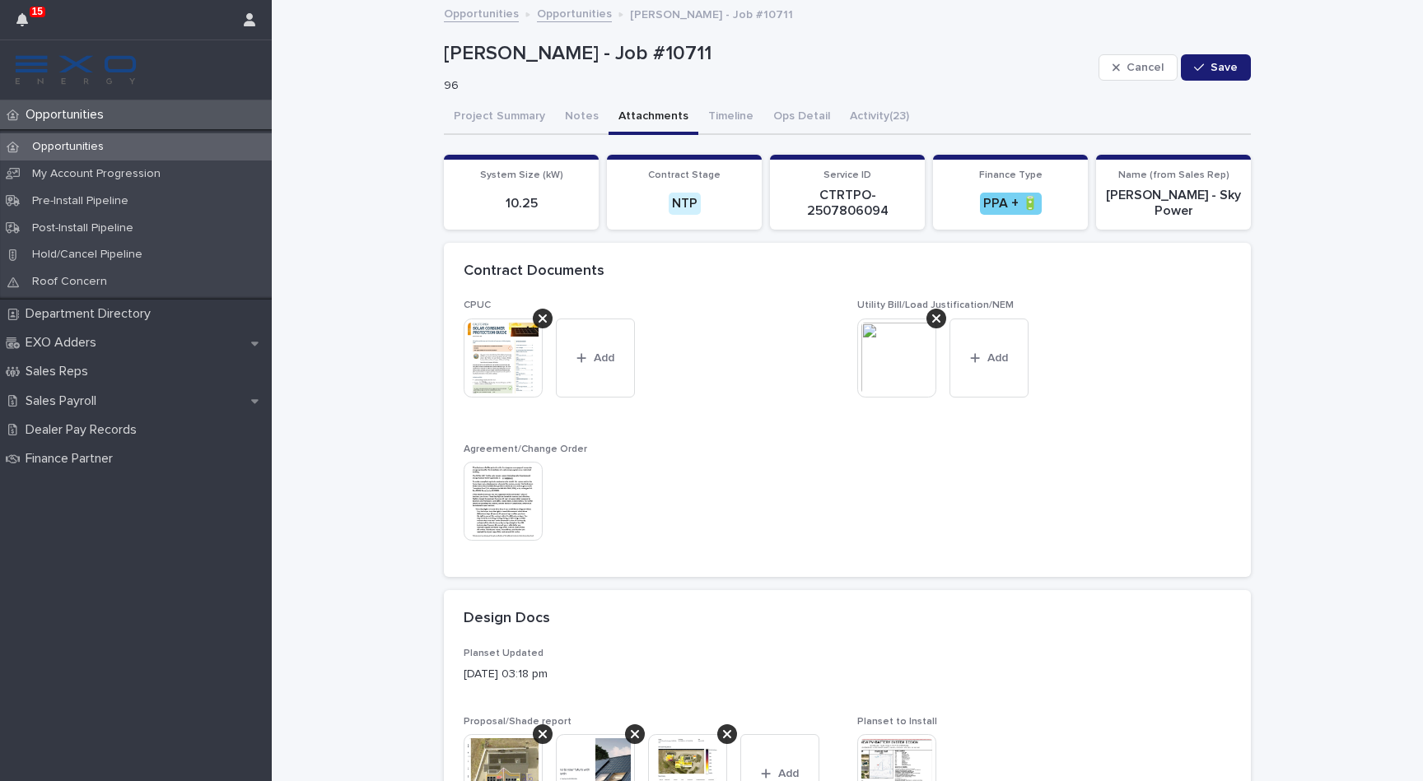
click at [629, 119] on button "Attachments" at bounding box center [653, 117] width 90 height 35
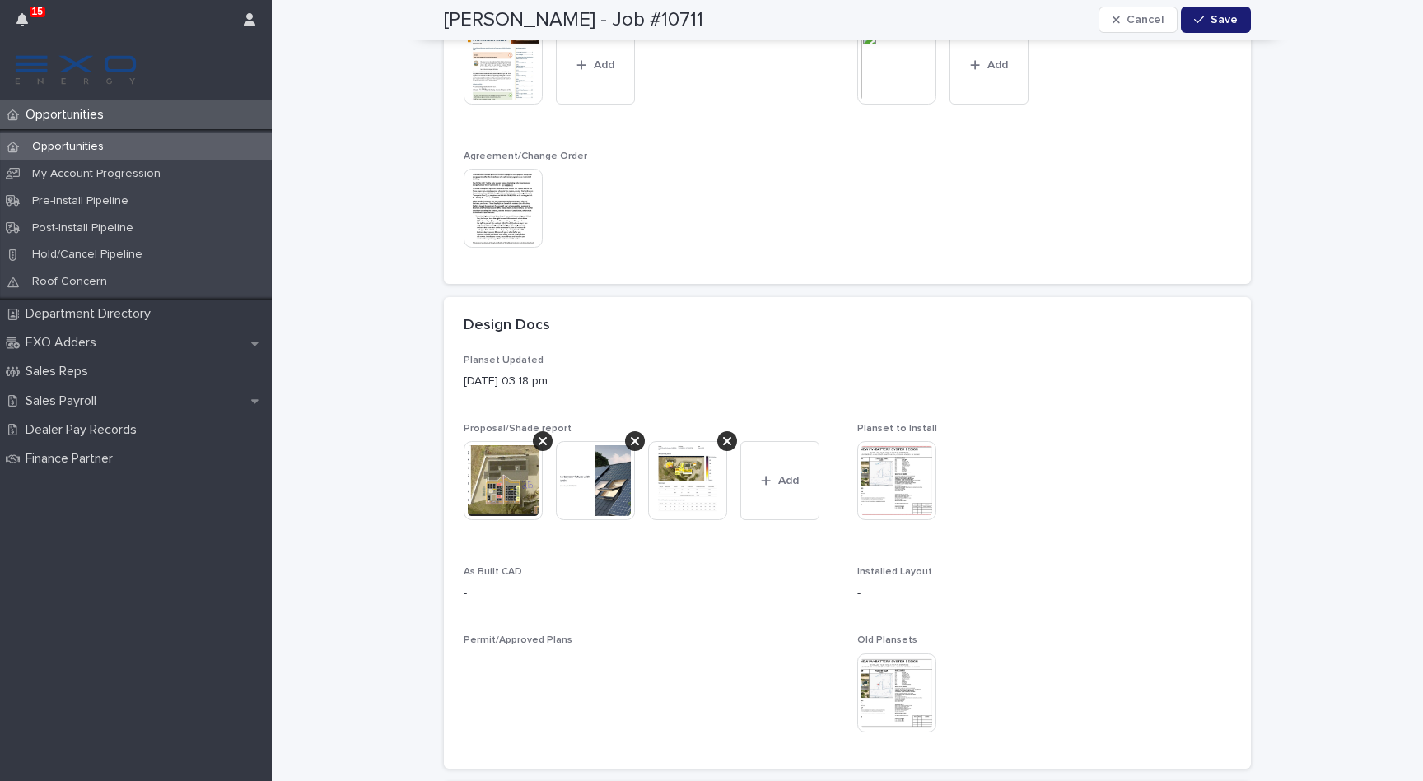
click at [501, 495] on img at bounding box center [502, 480] width 79 height 79
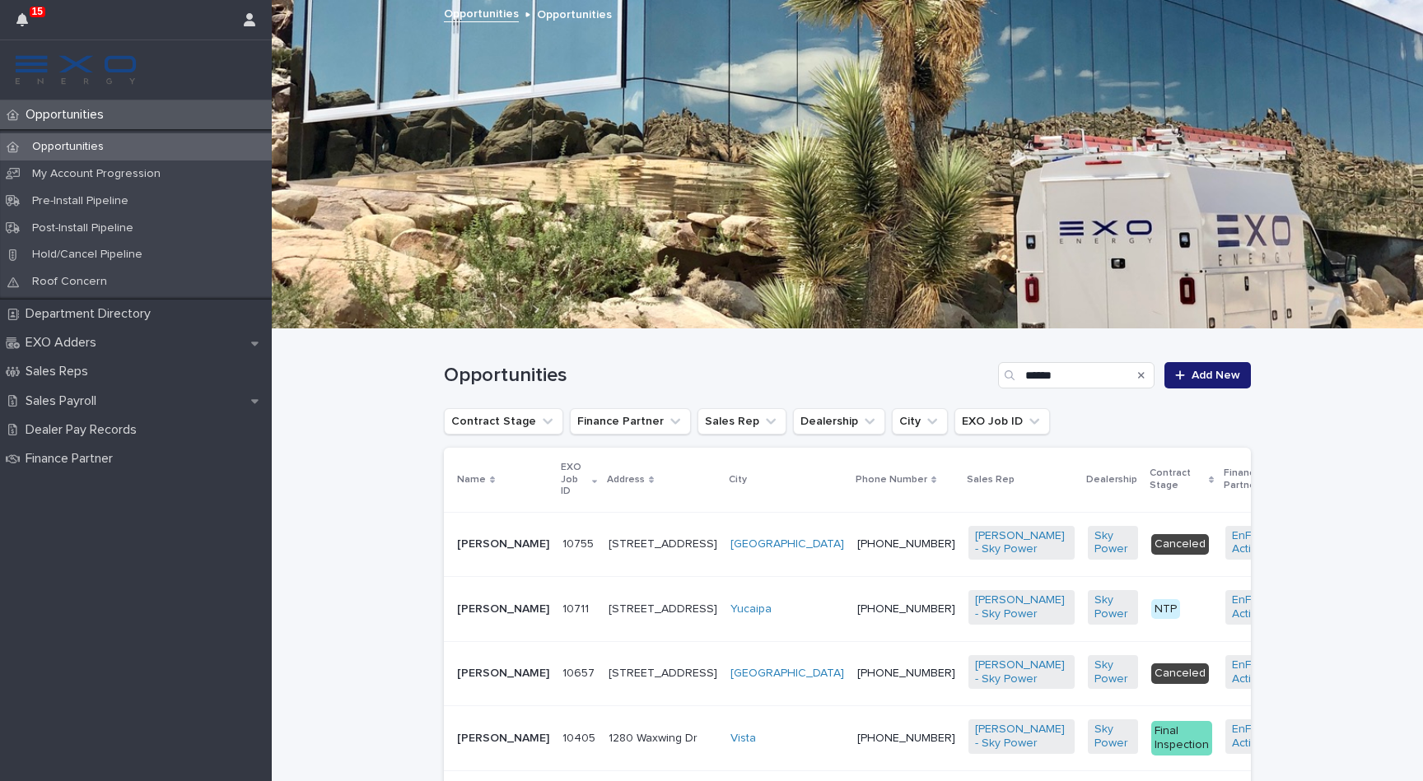
click at [487, 603] on p "[PERSON_NAME]" at bounding box center [503, 610] width 92 height 14
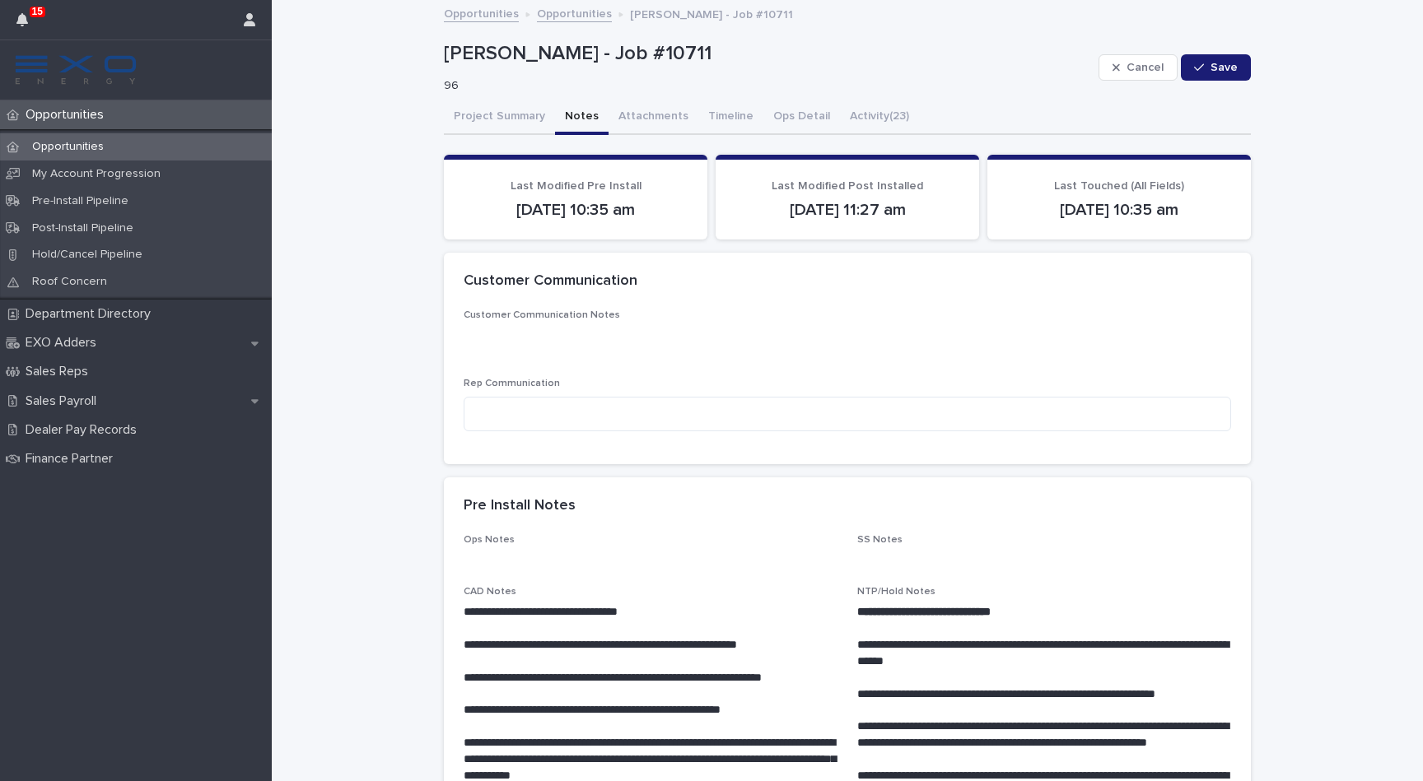
click at [577, 123] on button "Notes" at bounding box center [582, 117] width 54 height 35
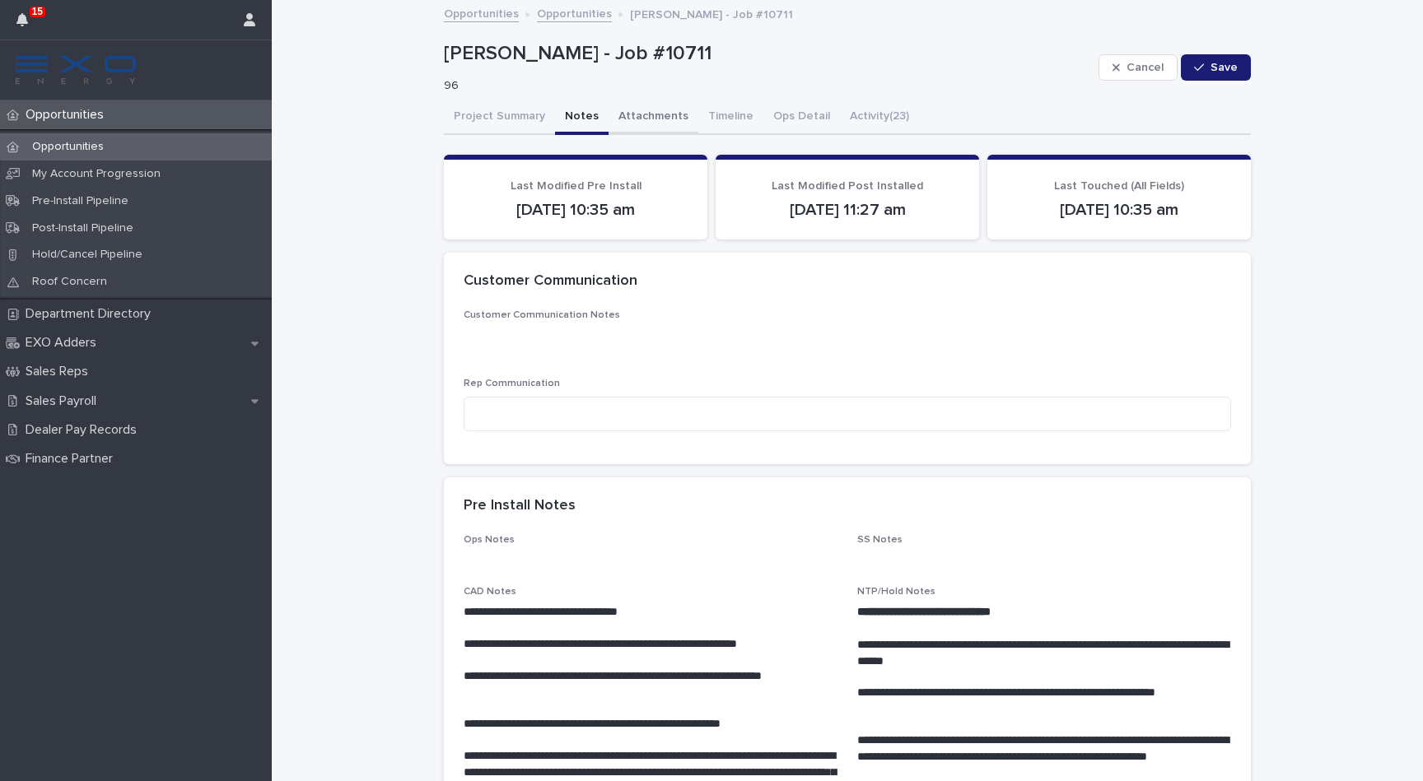
click at [676, 116] on button "Attachments" at bounding box center [653, 117] width 90 height 35
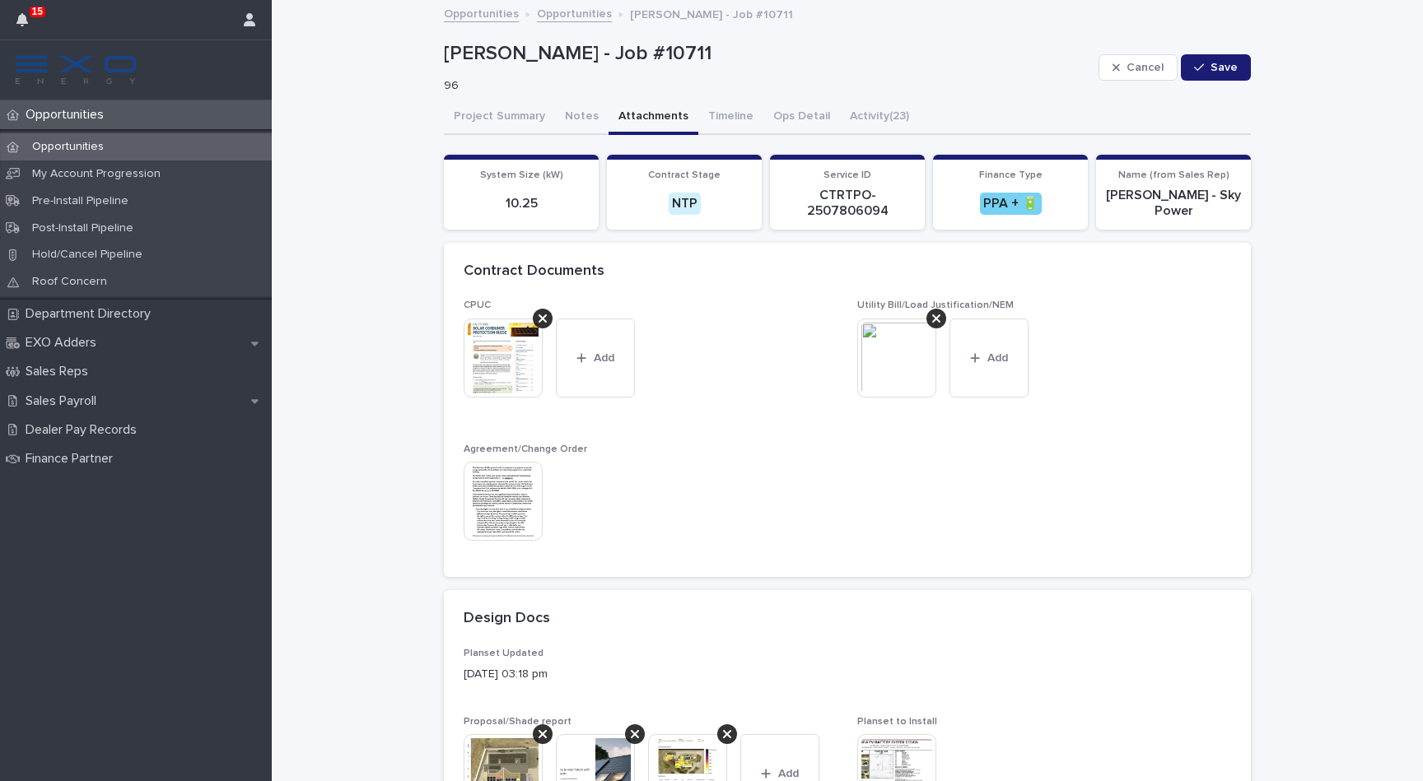
click at [498, 481] on img at bounding box center [502, 501] width 79 height 79
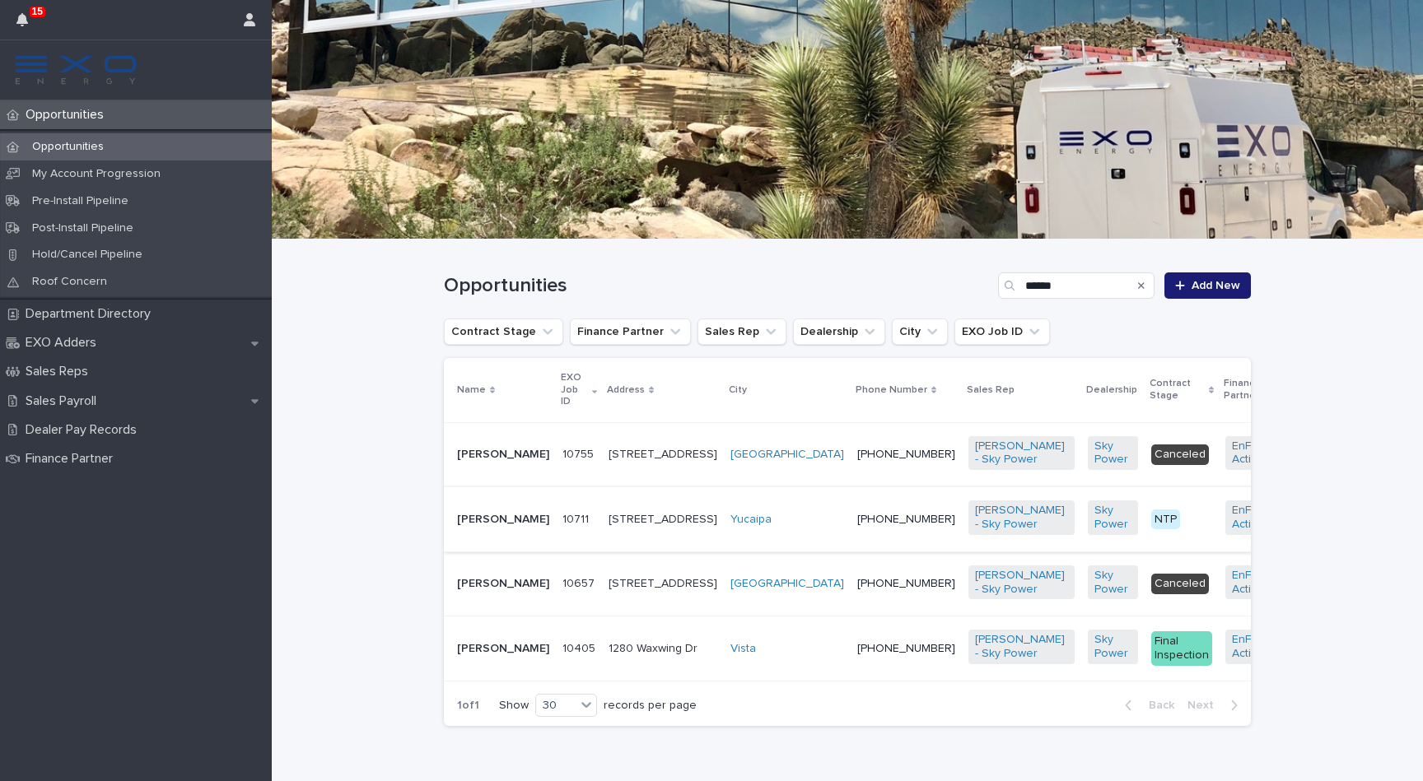
scroll to position [92, 0]
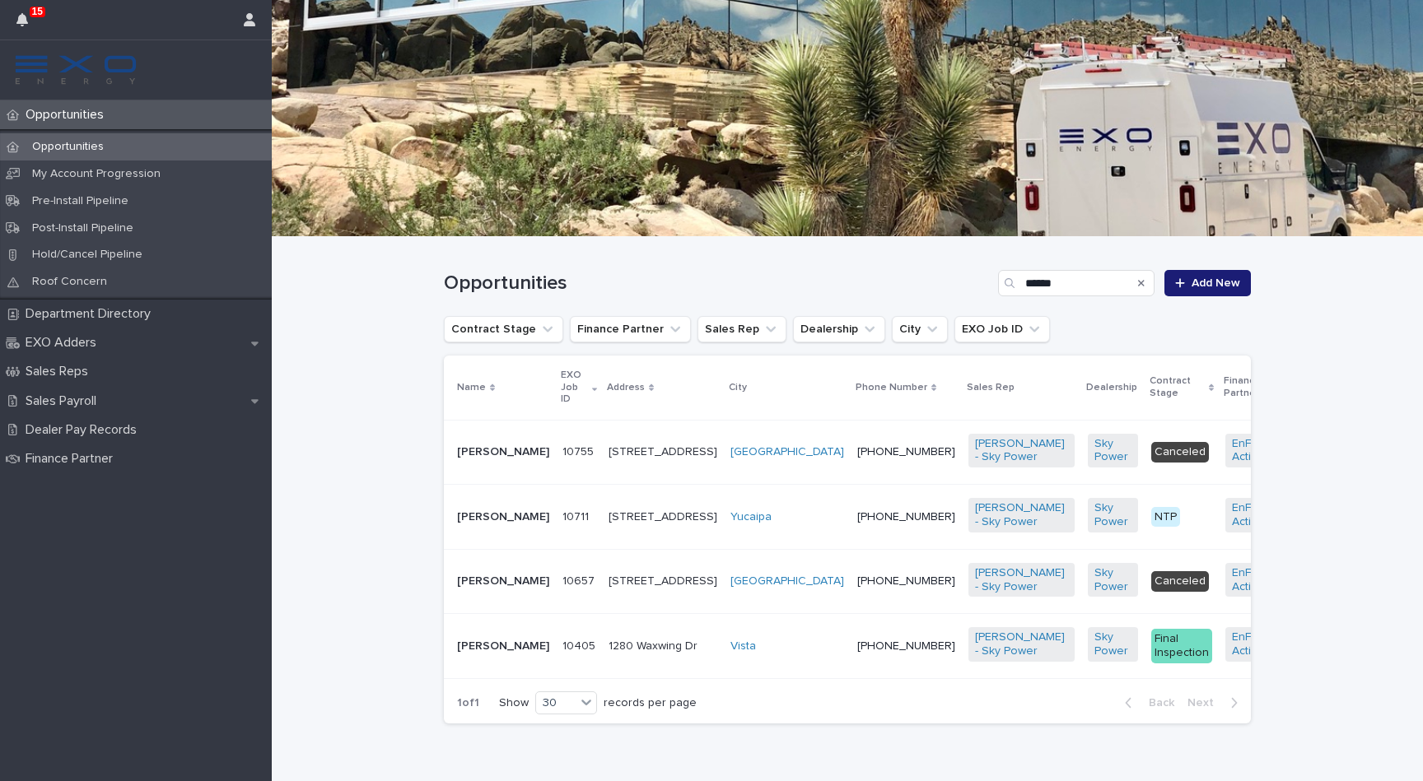
click at [494, 507] on div "[PERSON_NAME]" at bounding box center [503, 515] width 92 height 17
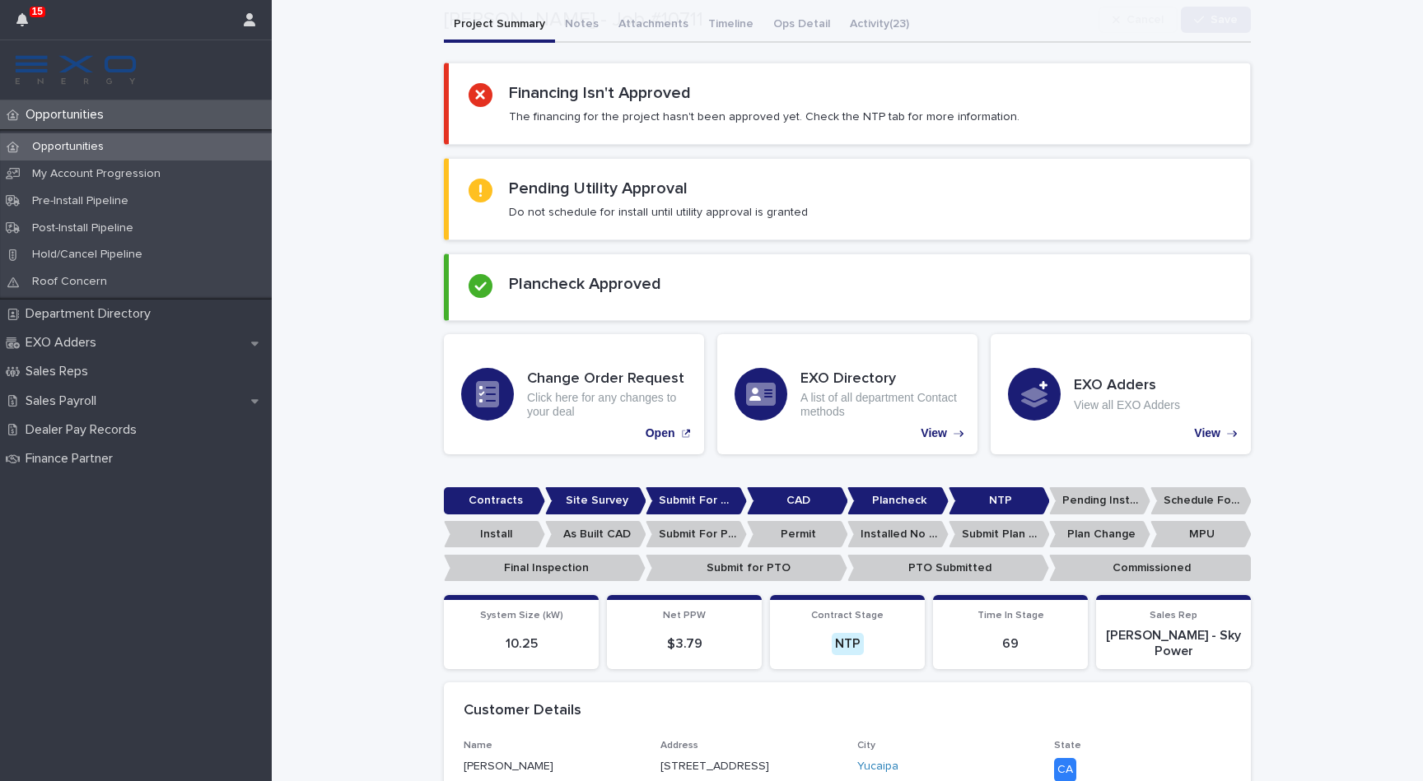
scroll to position [459, 0]
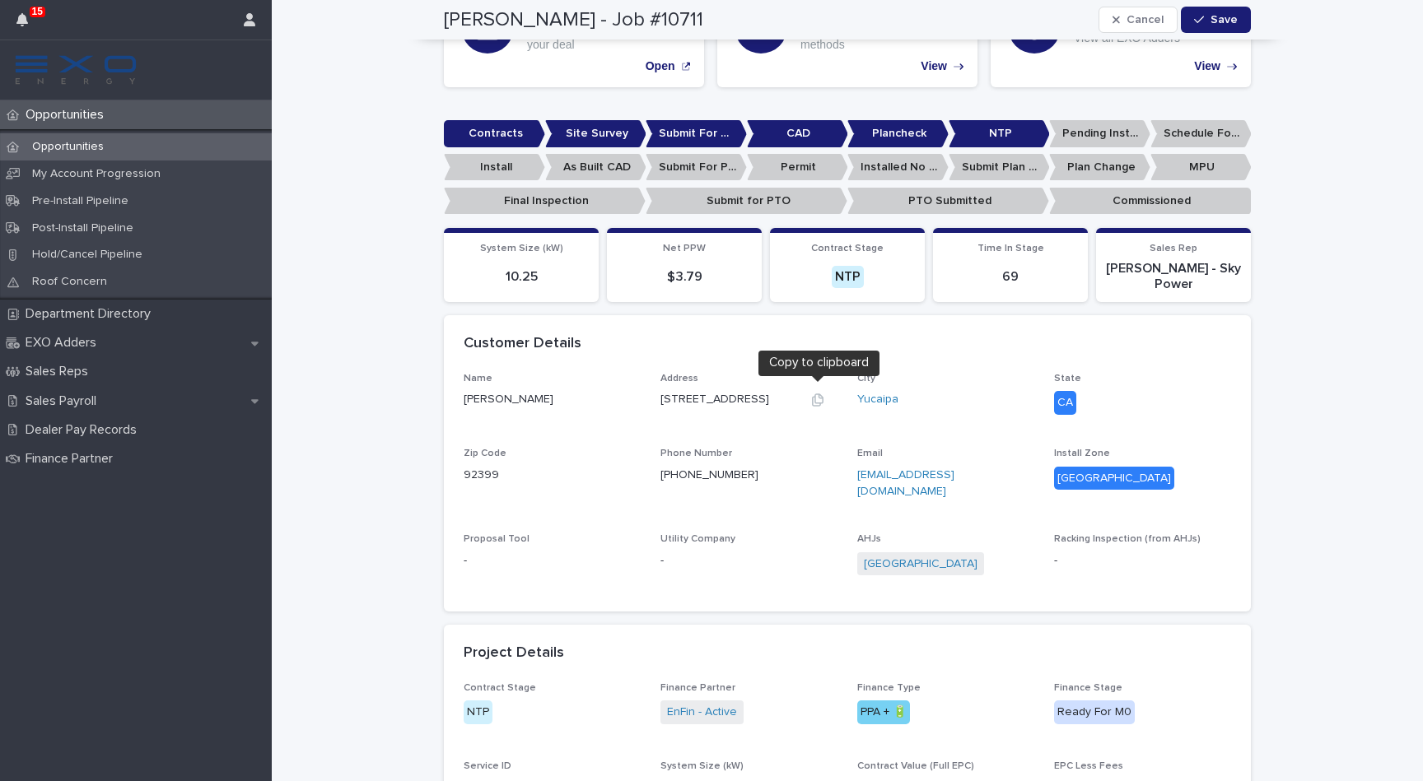
click at [816, 394] on icon "button" at bounding box center [817, 400] width 13 height 13
click at [108, 145] on p "Opportunities" at bounding box center [68, 147] width 98 height 14
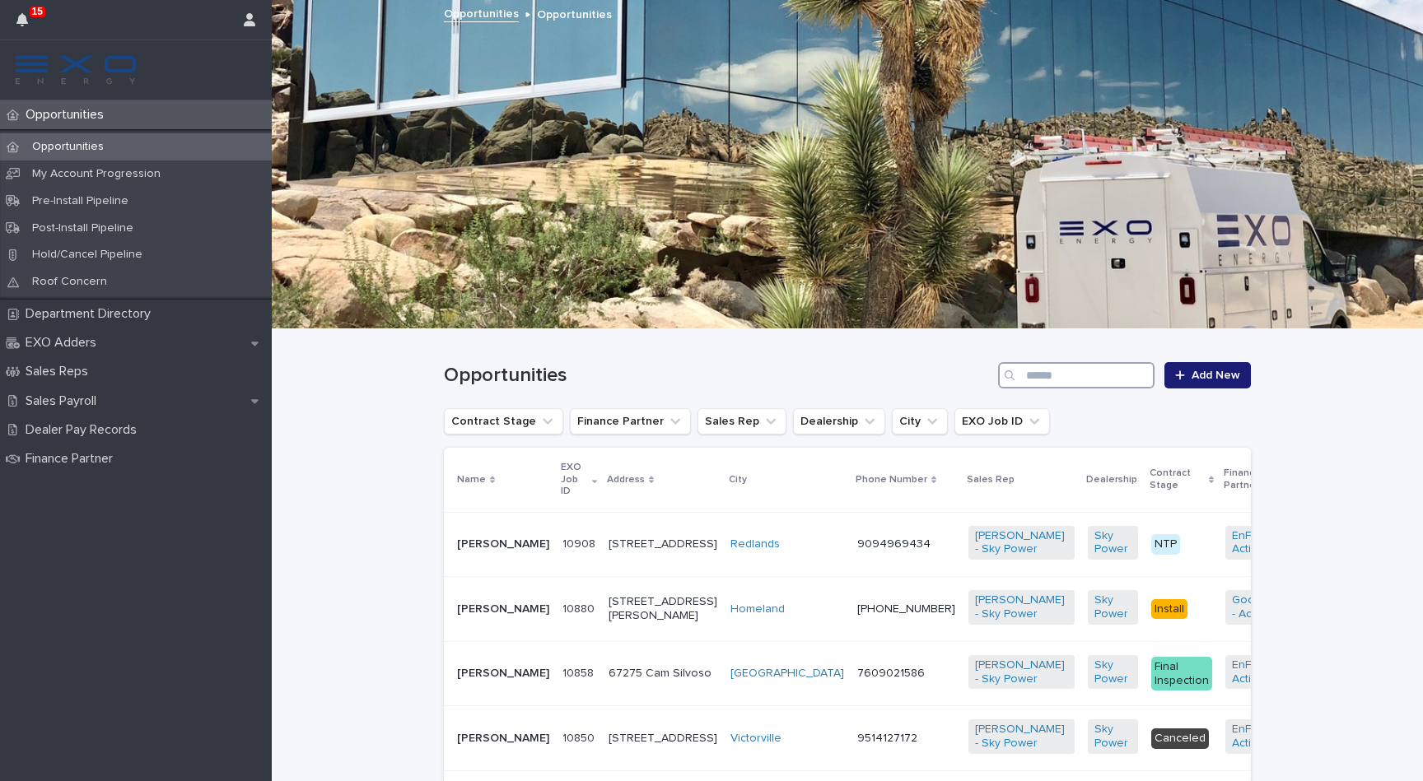
click at [1066, 376] on input "Search" at bounding box center [1076, 375] width 156 height 26
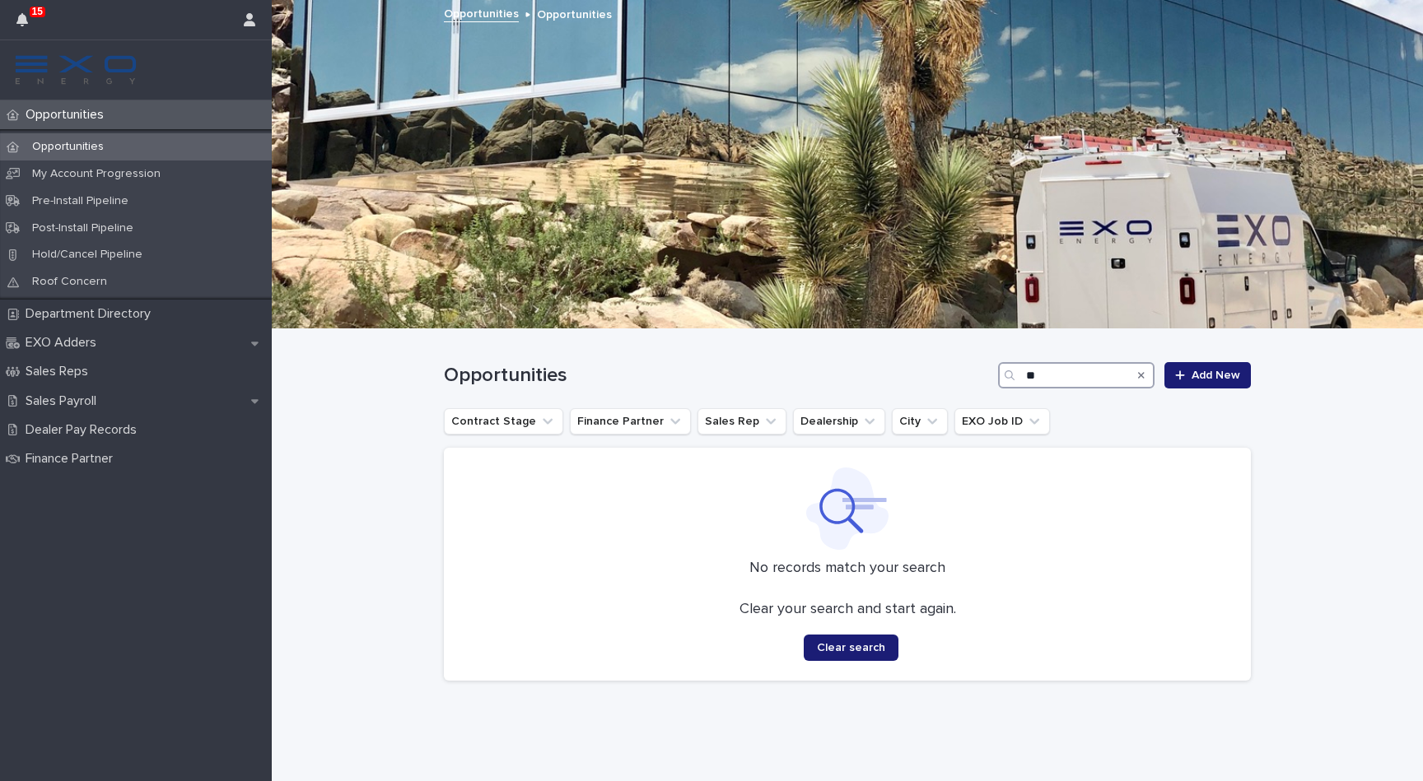
type input "*"
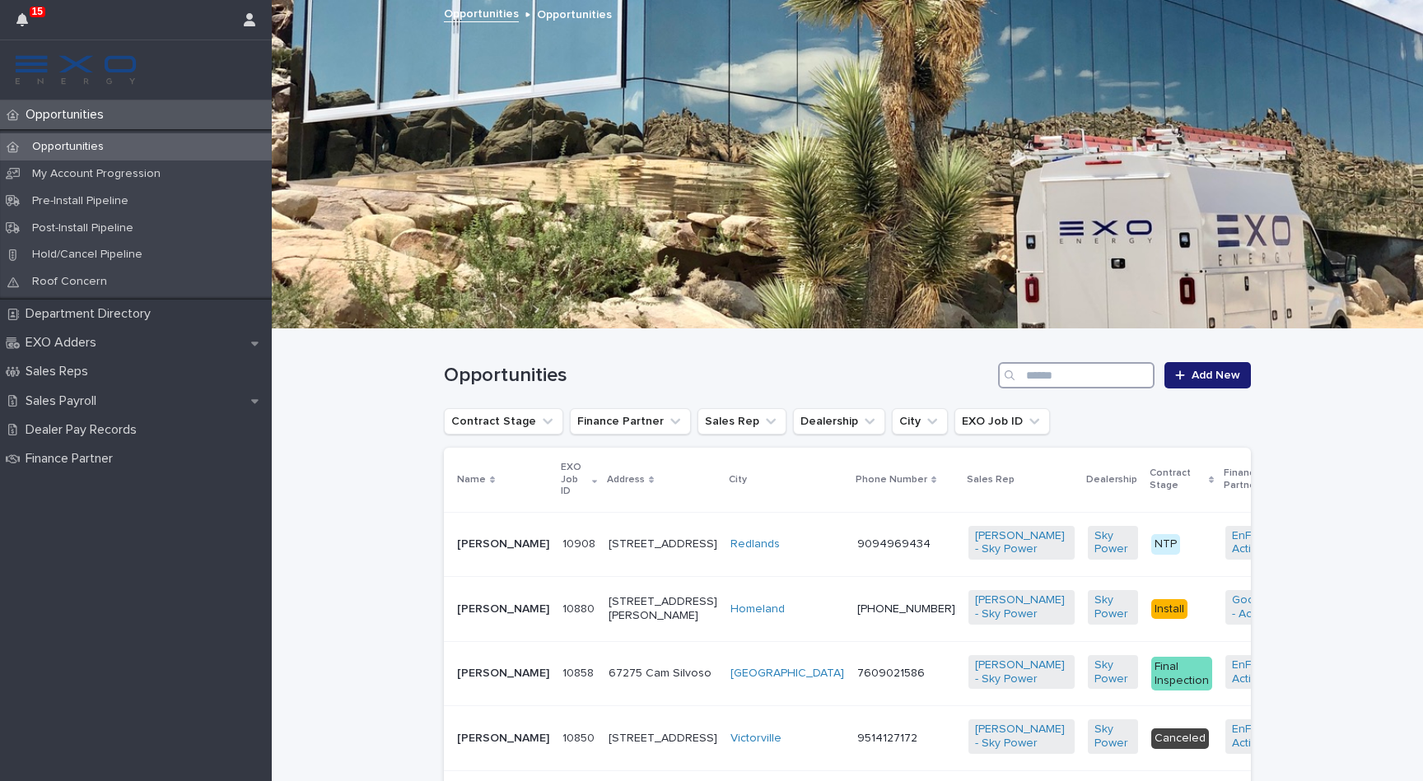
click at [1055, 376] on input "Search" at bounding box center [1076, 375] width 156 height 26
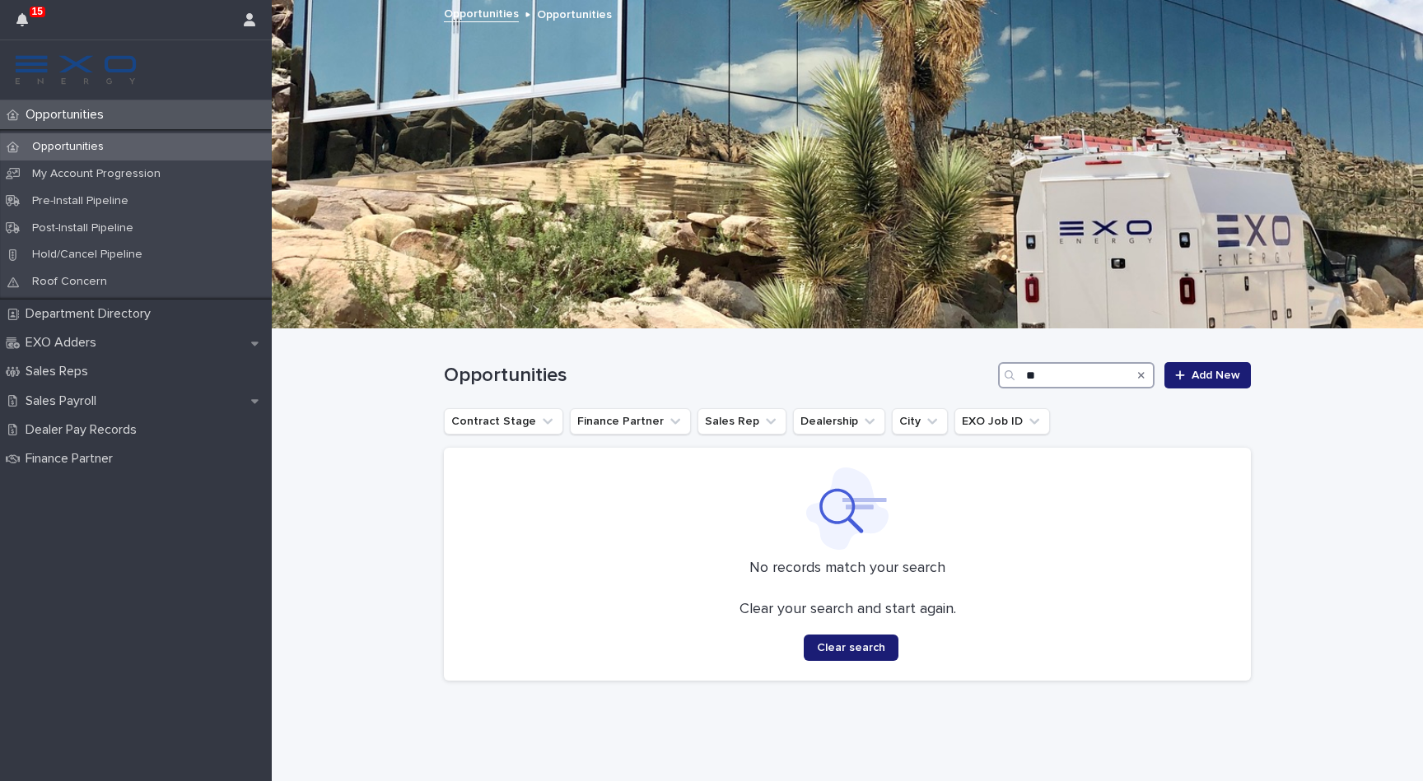
type input "*"
type input "*****"
click at [1143, 378] on icon "Search" at bounding box center [1141, 375] width 7 height 10
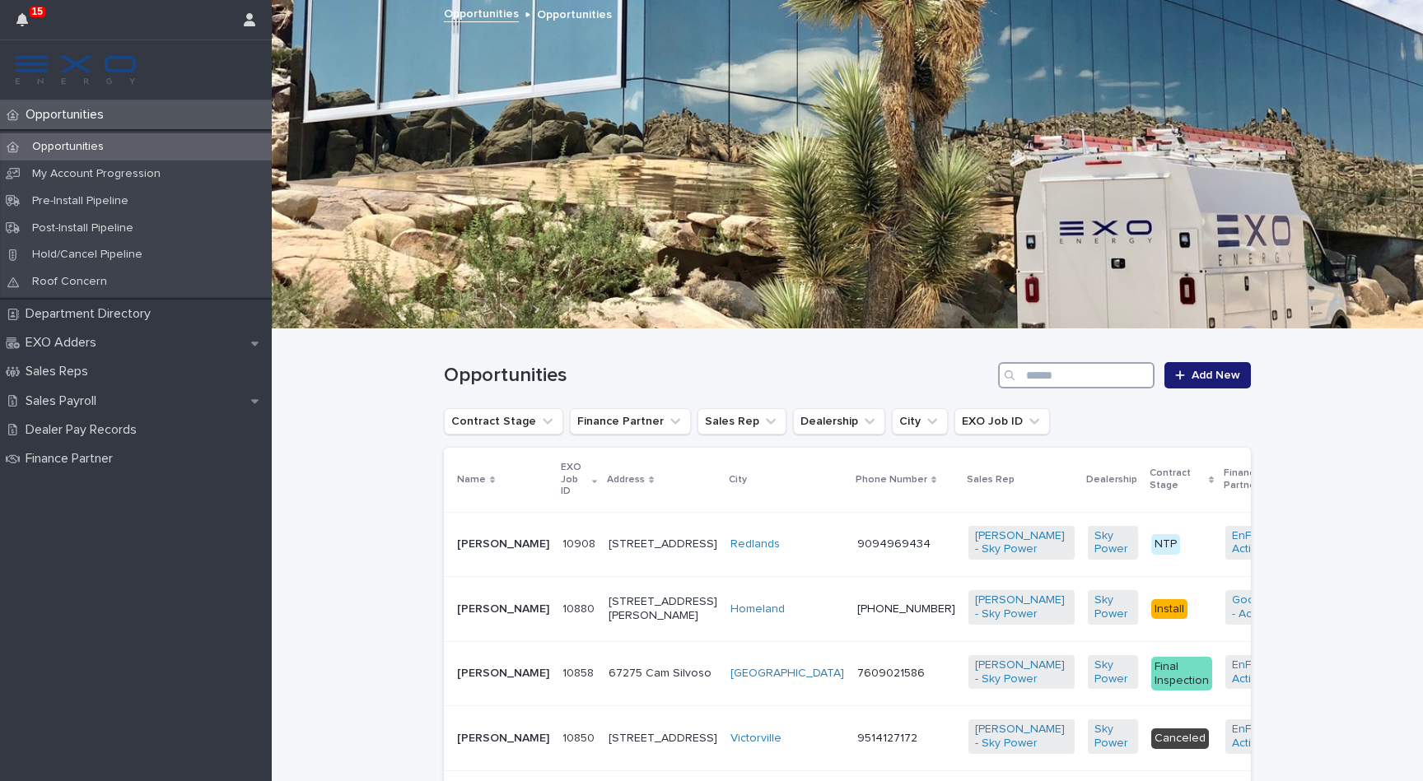
click at [1103, 373] on input "Search" at bounding box center [1076, 375] width 156 height 26
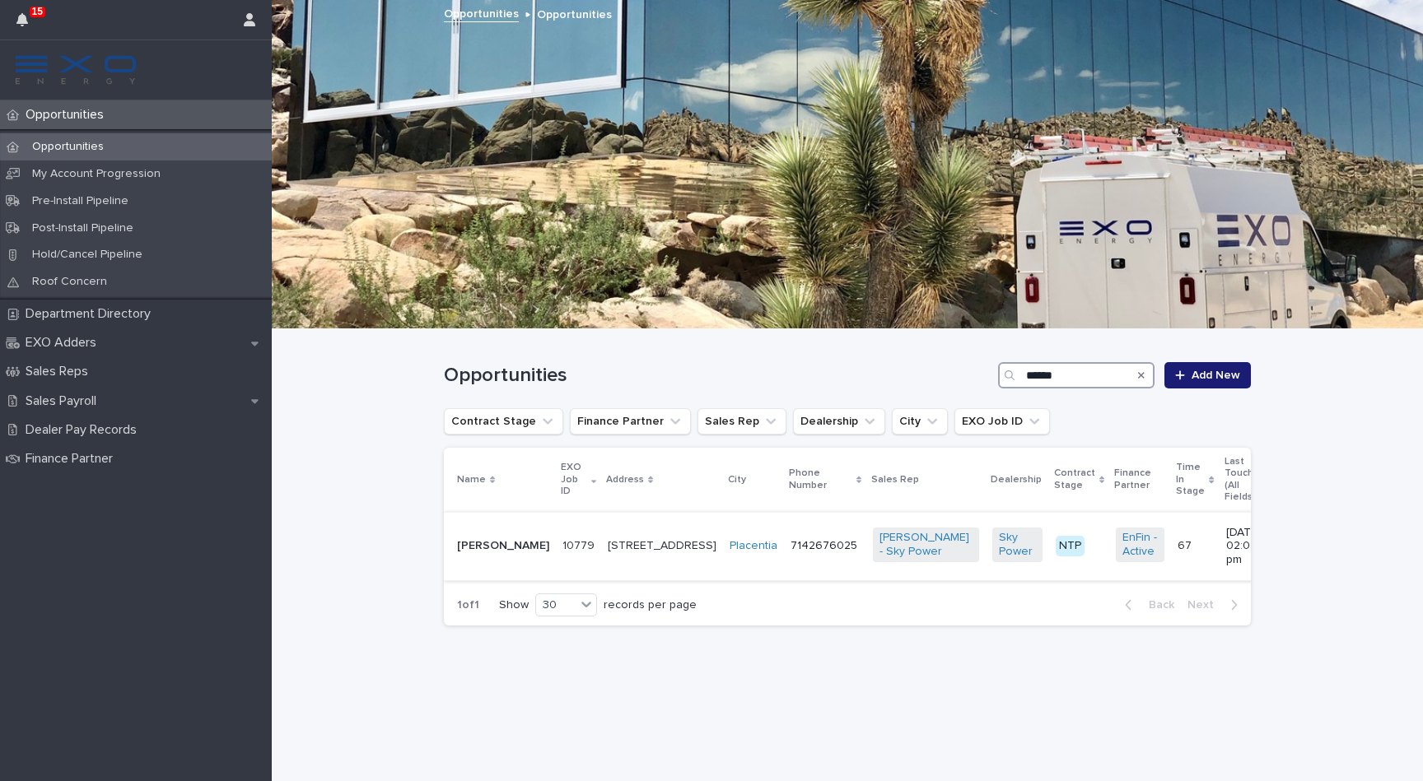
type input "******"
click at [480, 539] on p "[PERSON_NAME]" at bounding box center [503, 546] width 92 height 14
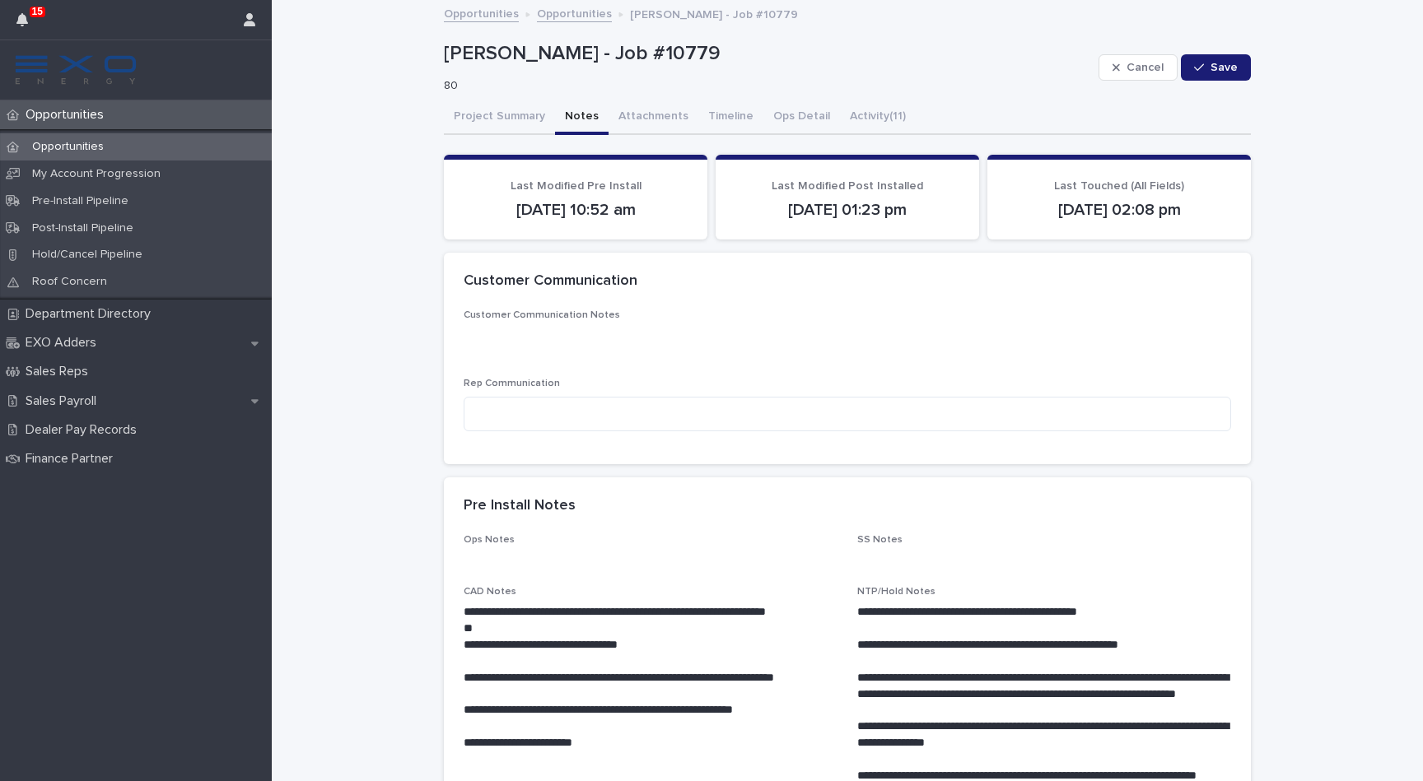
click at [580, 114] on button "Notes" at bounding box center [582, 117] width 54 height 35
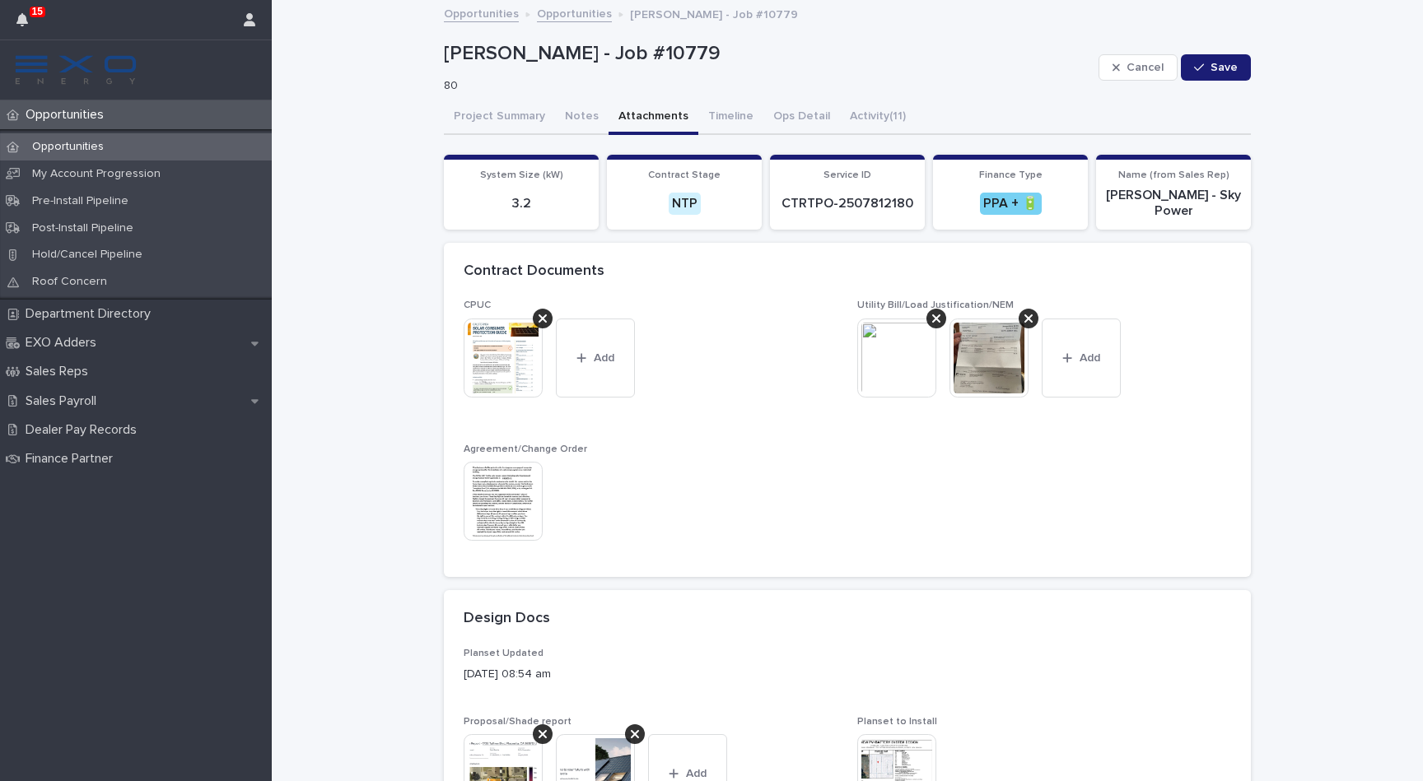
click at [640, 117] on button "Attachments" at bounding box center [653, 117] width 90 height 35
click at [500, 507] on img at bounding box center [502, 501] width 79 height 79
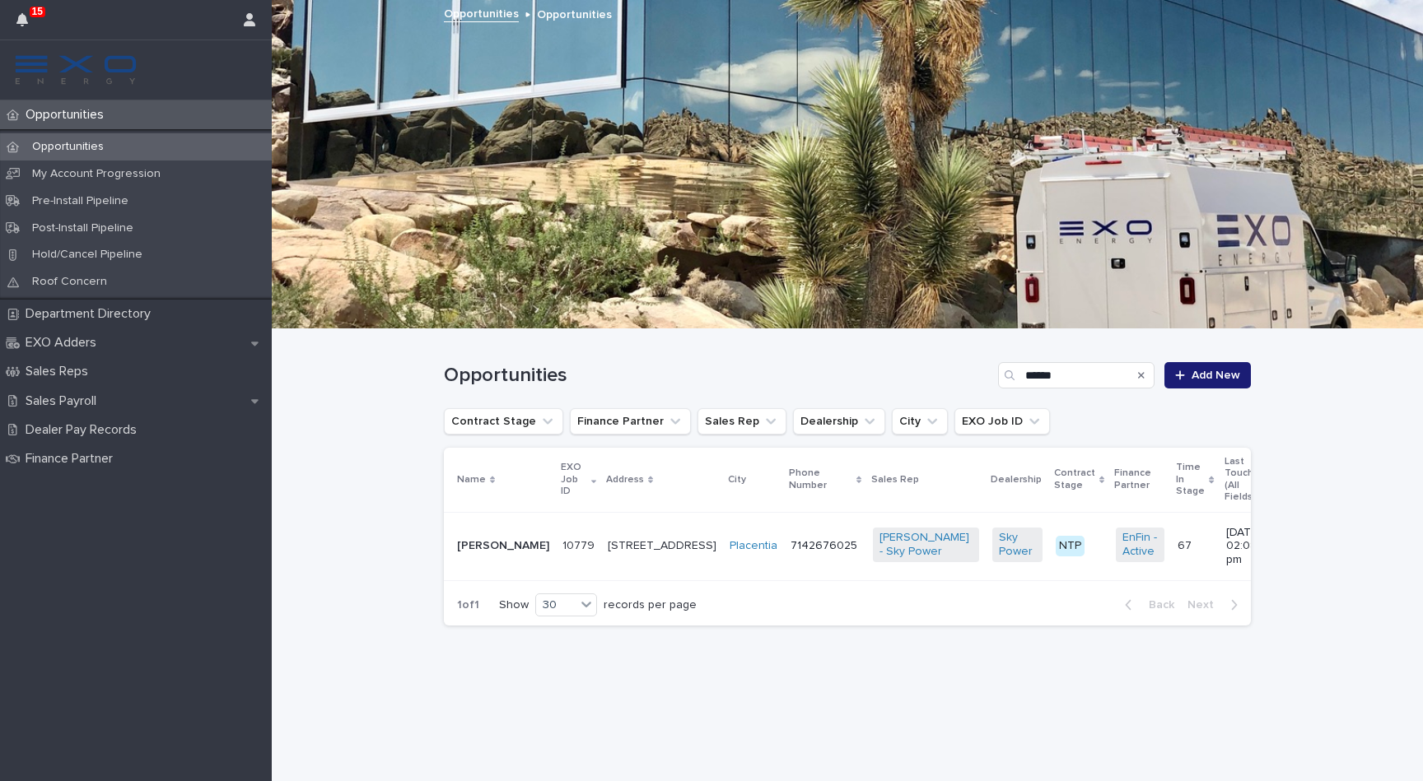
click at [620, 539] on p "[STREET_ADDRESS]" at bounding box center [662, 546] width 109 height 14
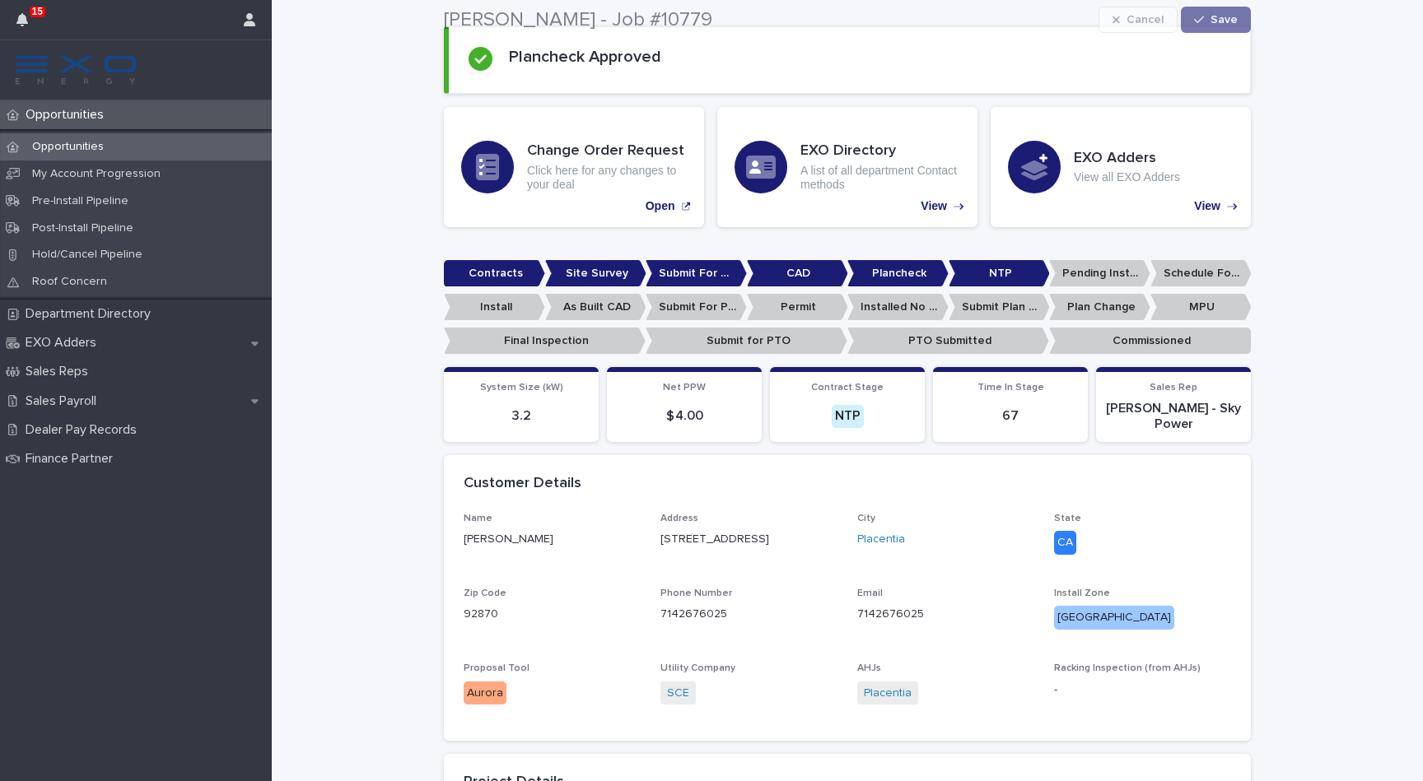
scroll to position [235, 0]
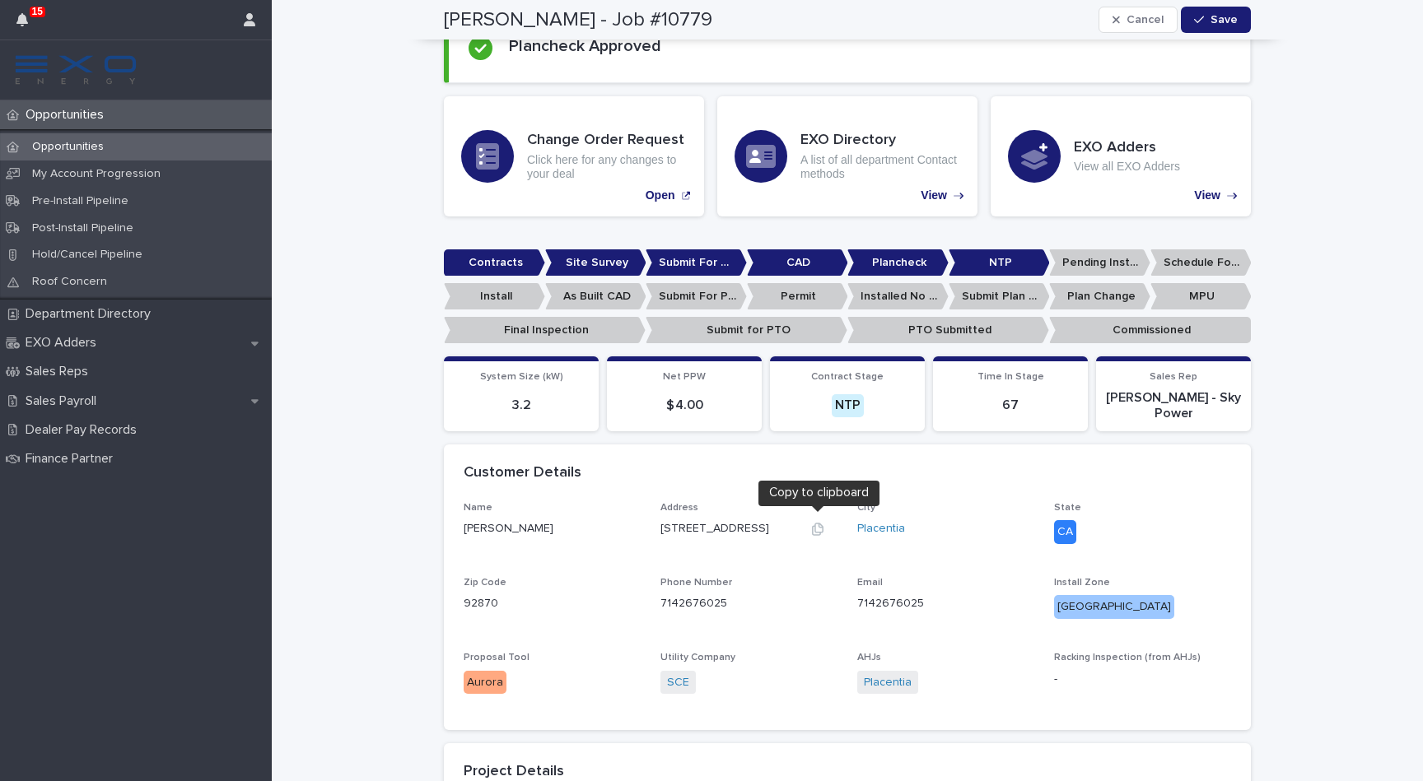
click at [819, 524] on icon "button" at bounding box center [817, 529] width 13 height 13
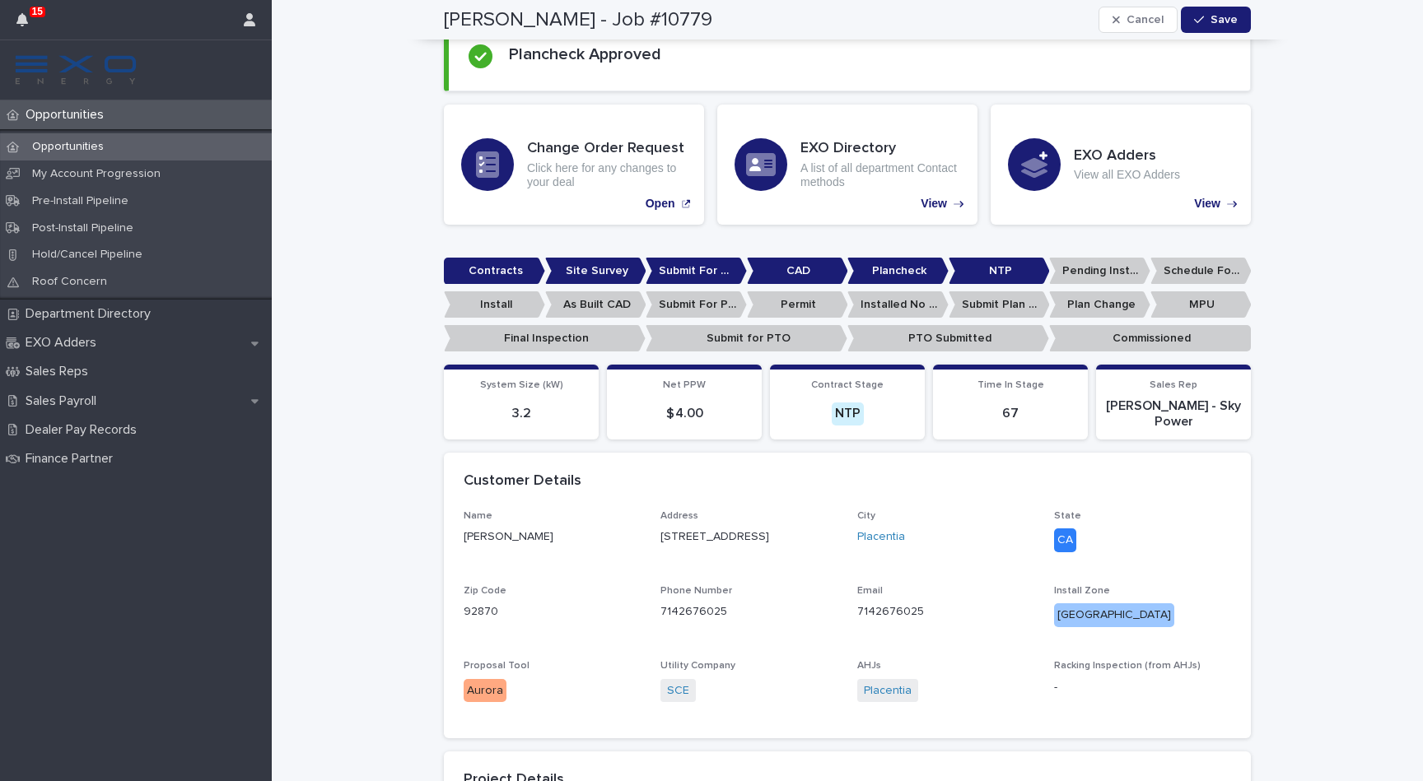
drag, startPoint x: 554, startPoint y: 529, endPoint x: 455, endPoint y: 534, distance: 98.9
click at [455, 534] on div "Name [PERSON_NAME] Address [STREET_ADDRESS][US_STATE] Phone Number 7142676025 E…" at bounding box center [847, 624] width 807 height 229
copy p "[PERSON_NAME]"
click at [817, 608] on icon "button" at bounding box center [817, 612] width 13 height 13
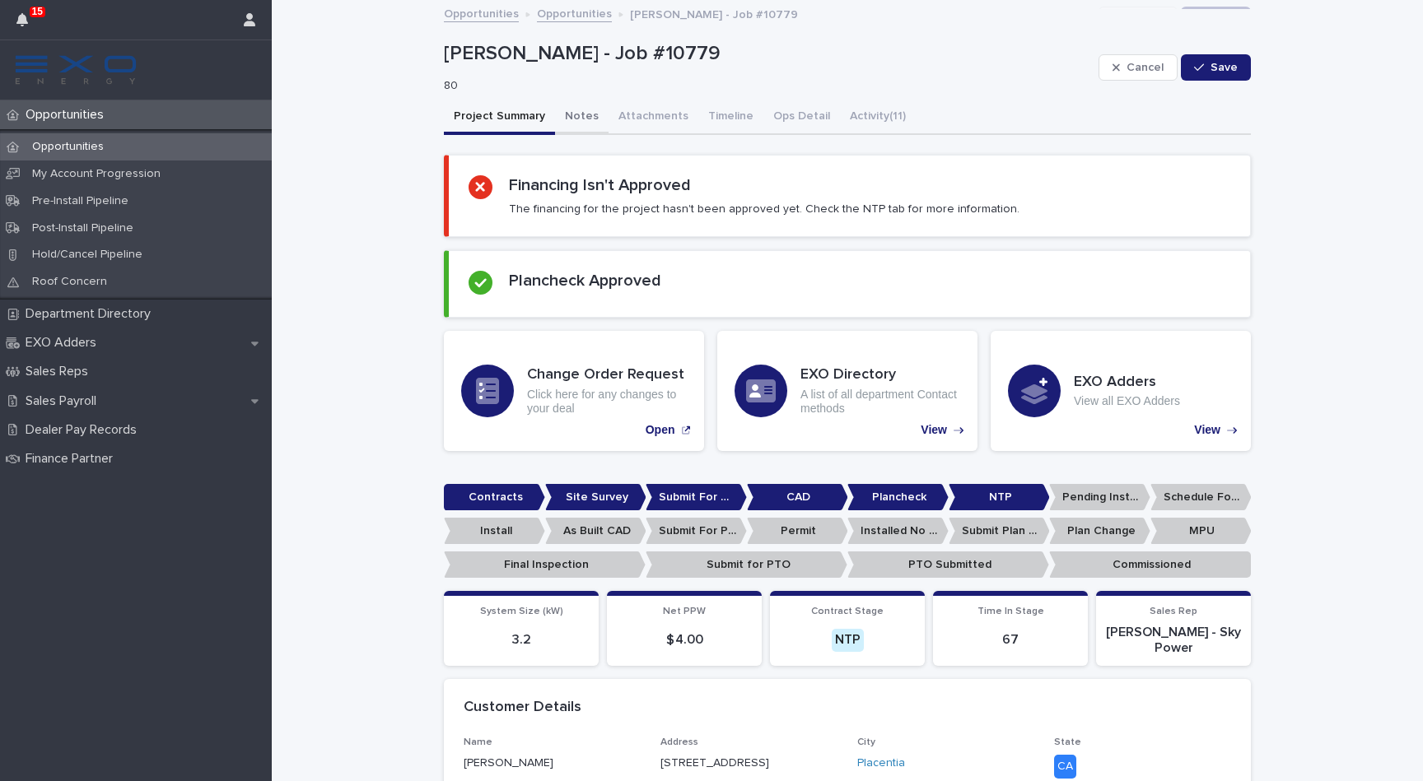
scroll to position [0, 0]
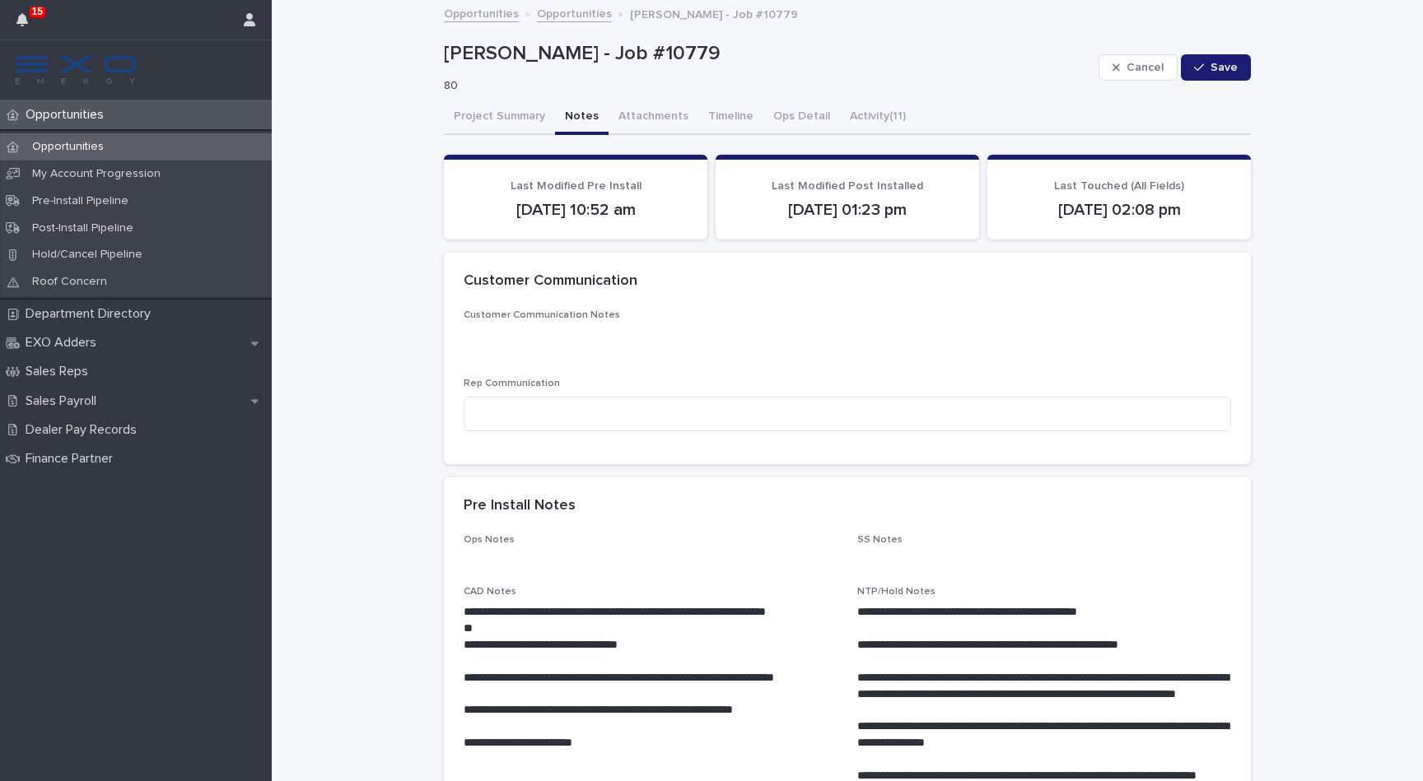
click at [579, 123] on button "Notes" at bounding box center [582, 117] width 54 height 35
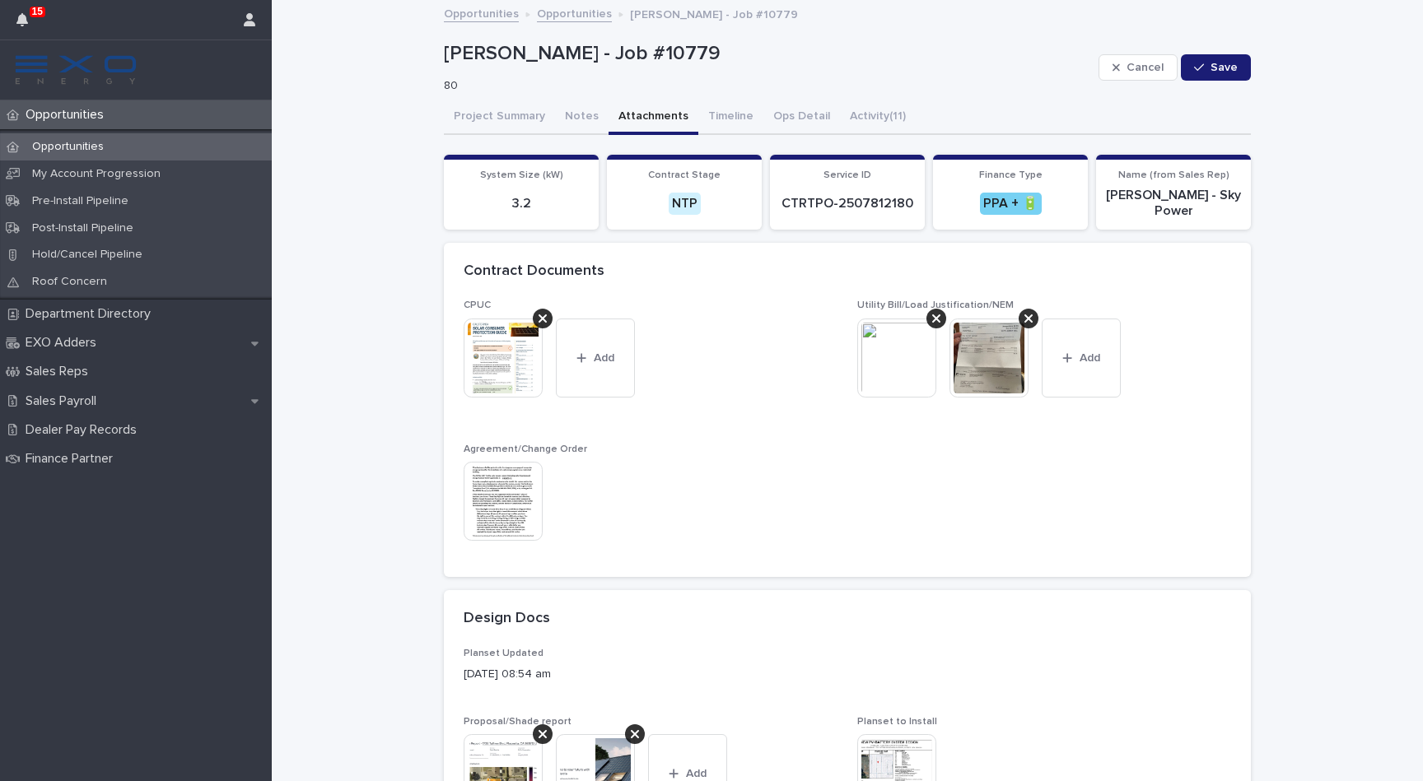
click at [630, 117] on button "Attachments" at bounding box center [653, 117] width 90 height 35
click at [512, 506] on img at bounding box center [502, 501] width 79 height 79
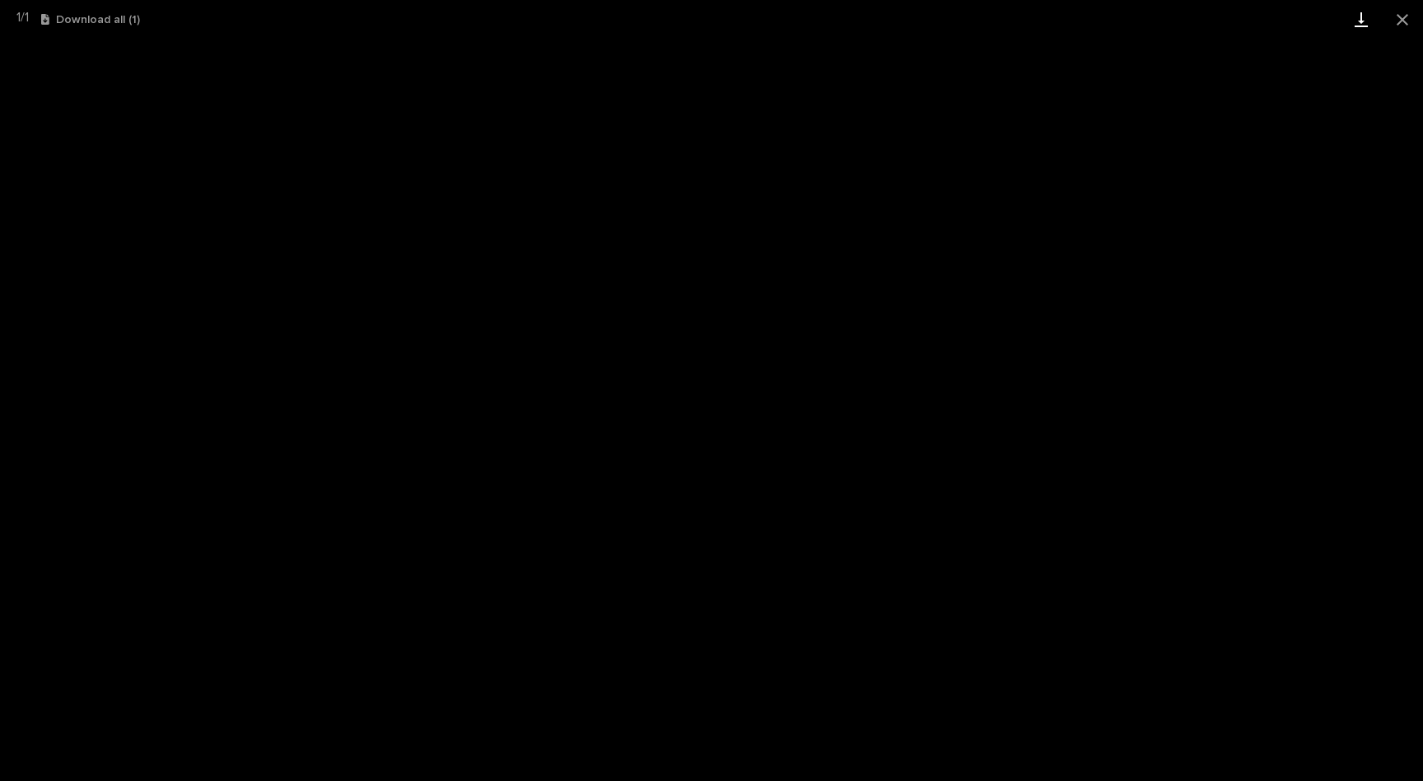
click at [1347, 23] on link "Download" at bounding box center [1360, 19] width 41 height 39
